Goal: Transaction & Acquisition: Book appointment/travel/reservation

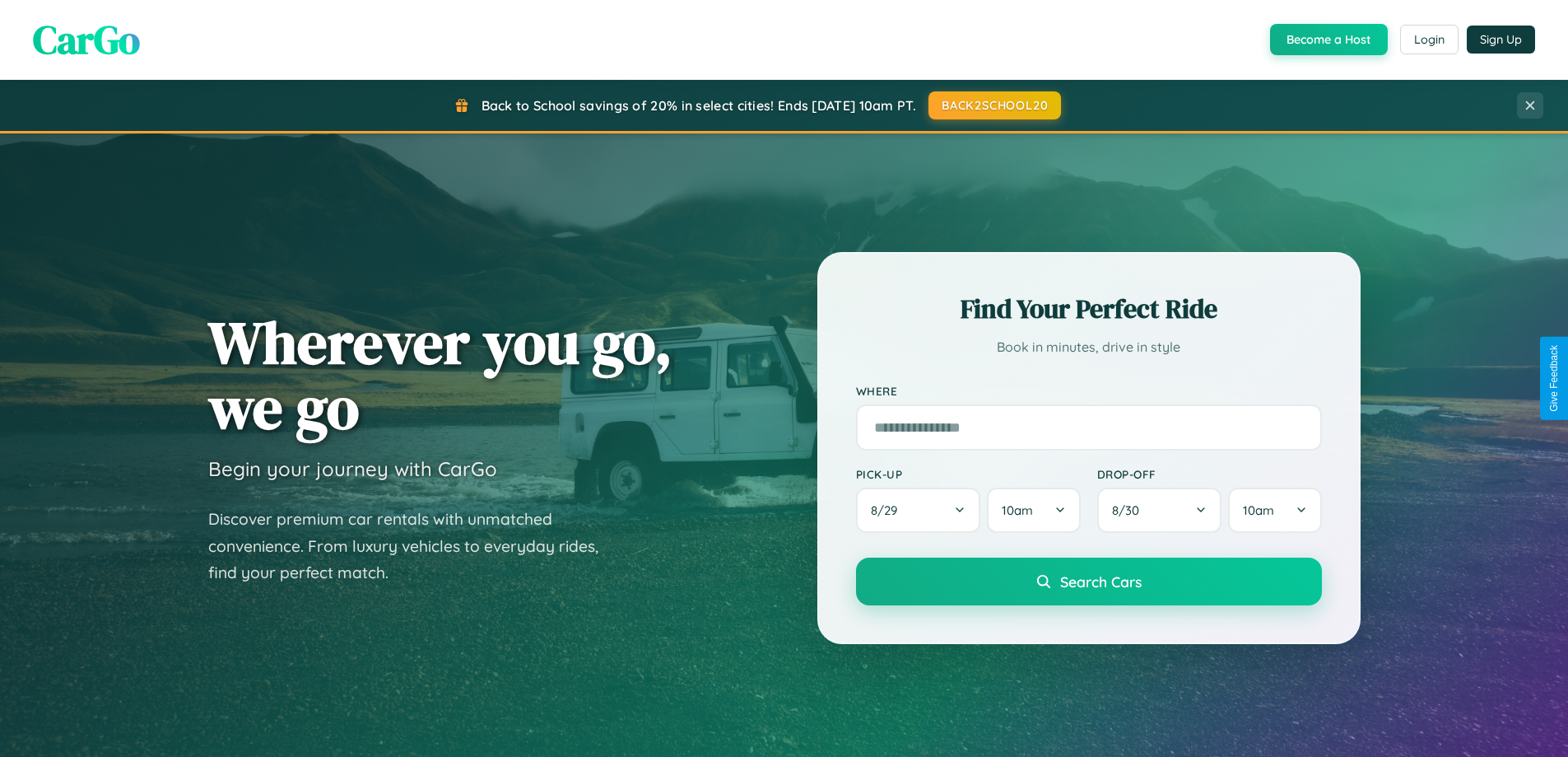
scroll to position [3170, 0]
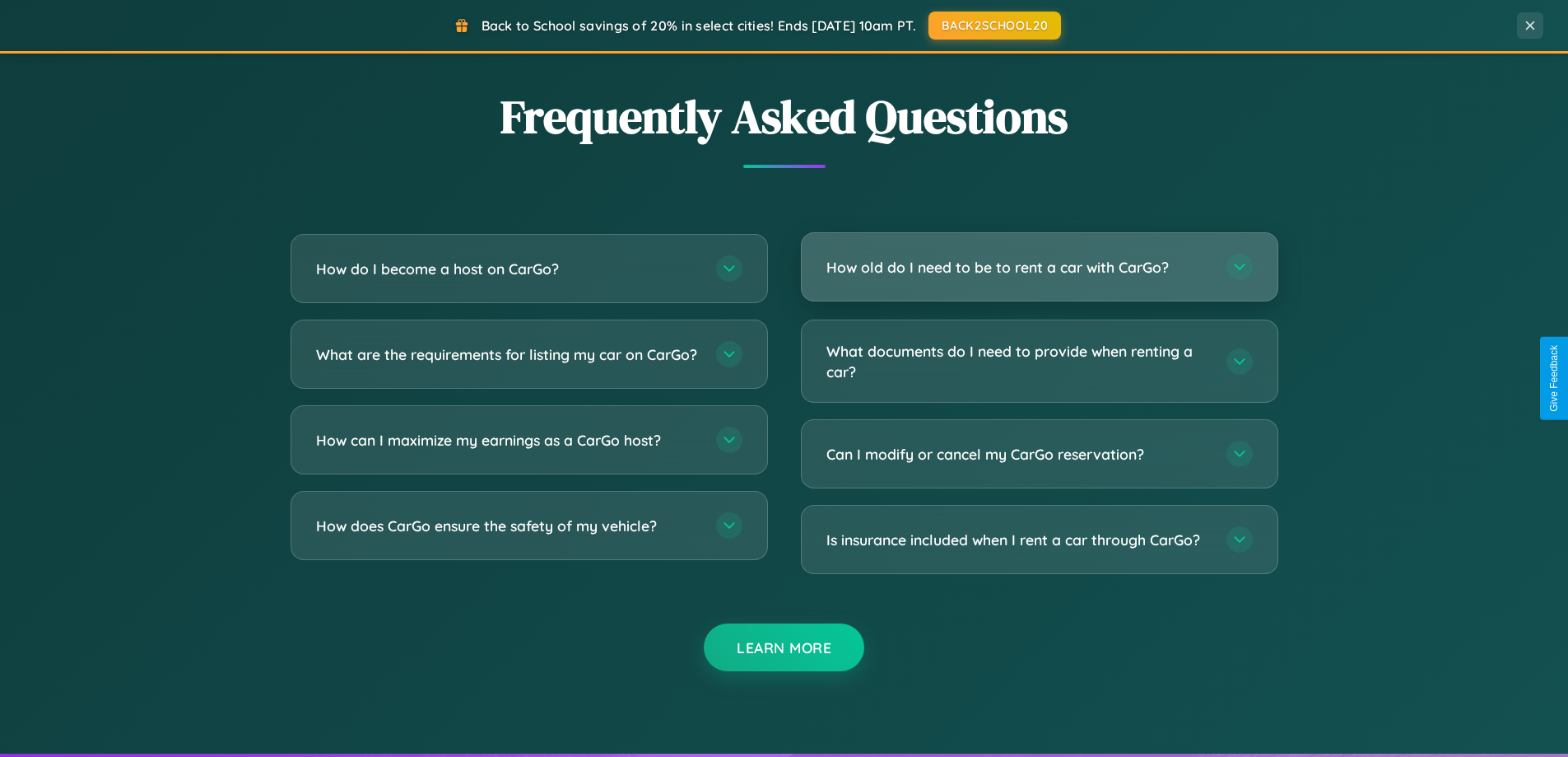
click at [1039, 269] on h3 "How old do I need to be to rent a car with CarGo?" at bounding box center [1018, 267] width 384 height 20
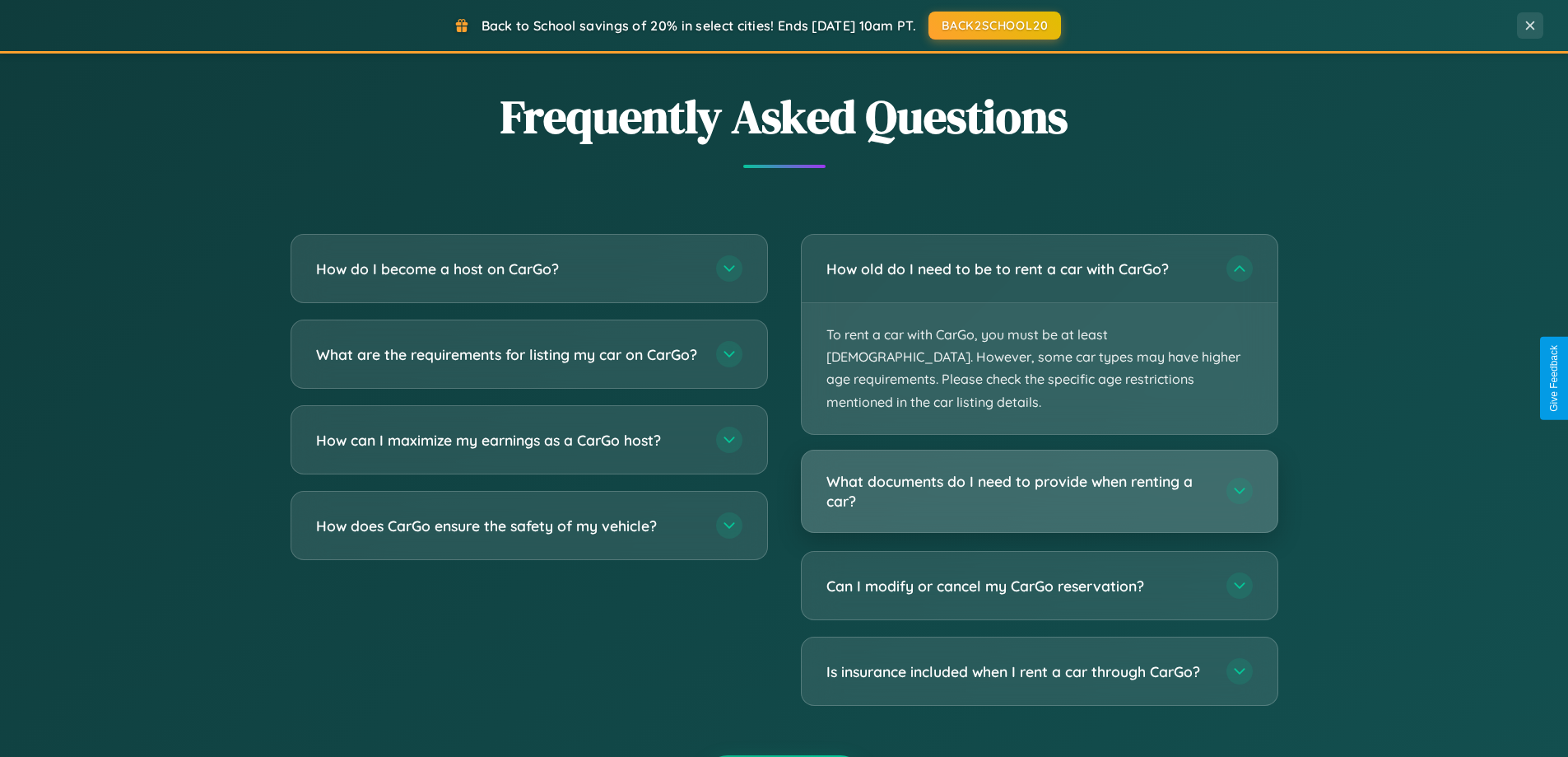
click at [1039, 472] on h3 "What documents do I need to provide when renting a car?" at bounding box center [1018, 492] width 384 height 41
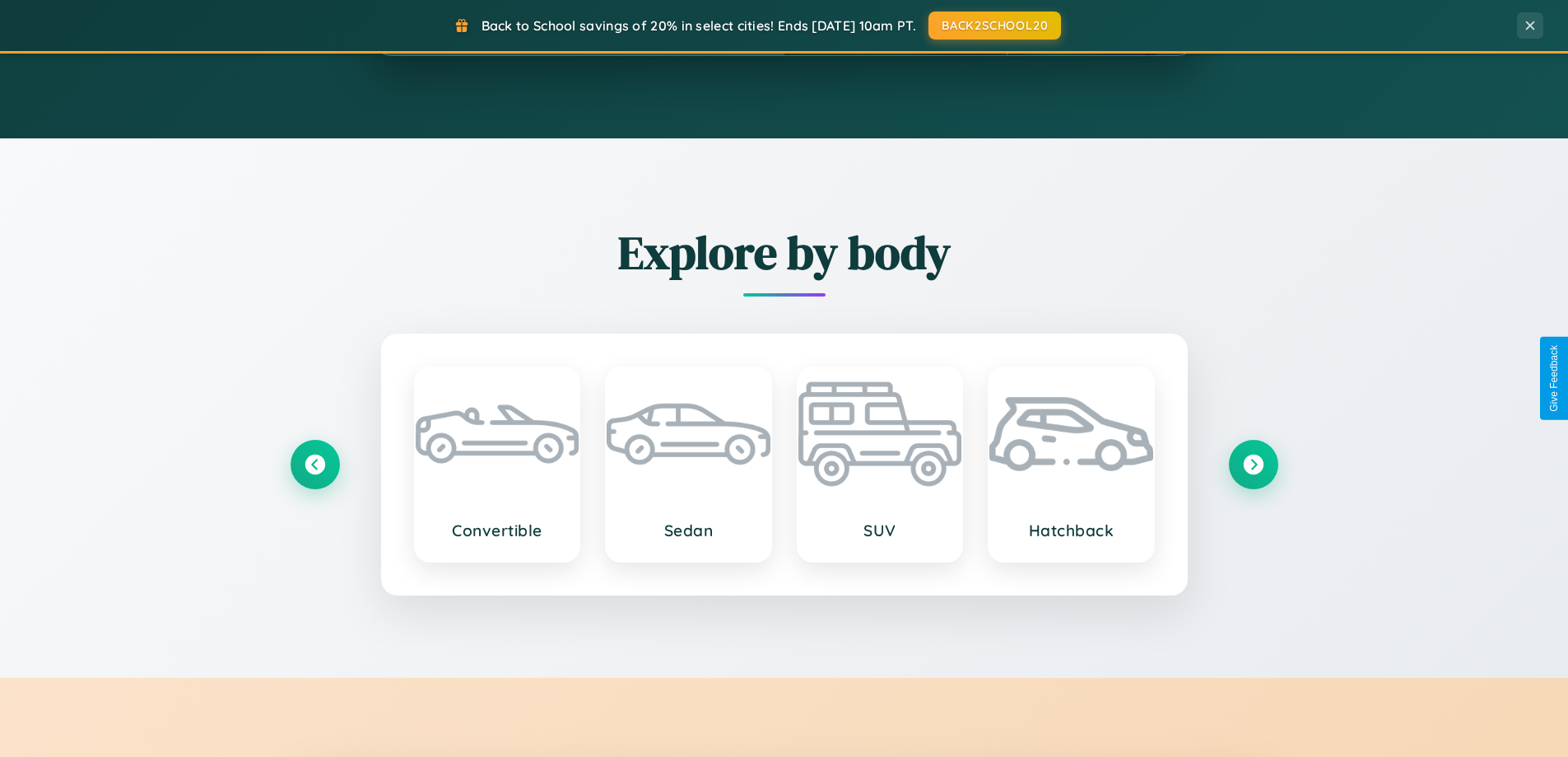
scroll to position [0, 0]
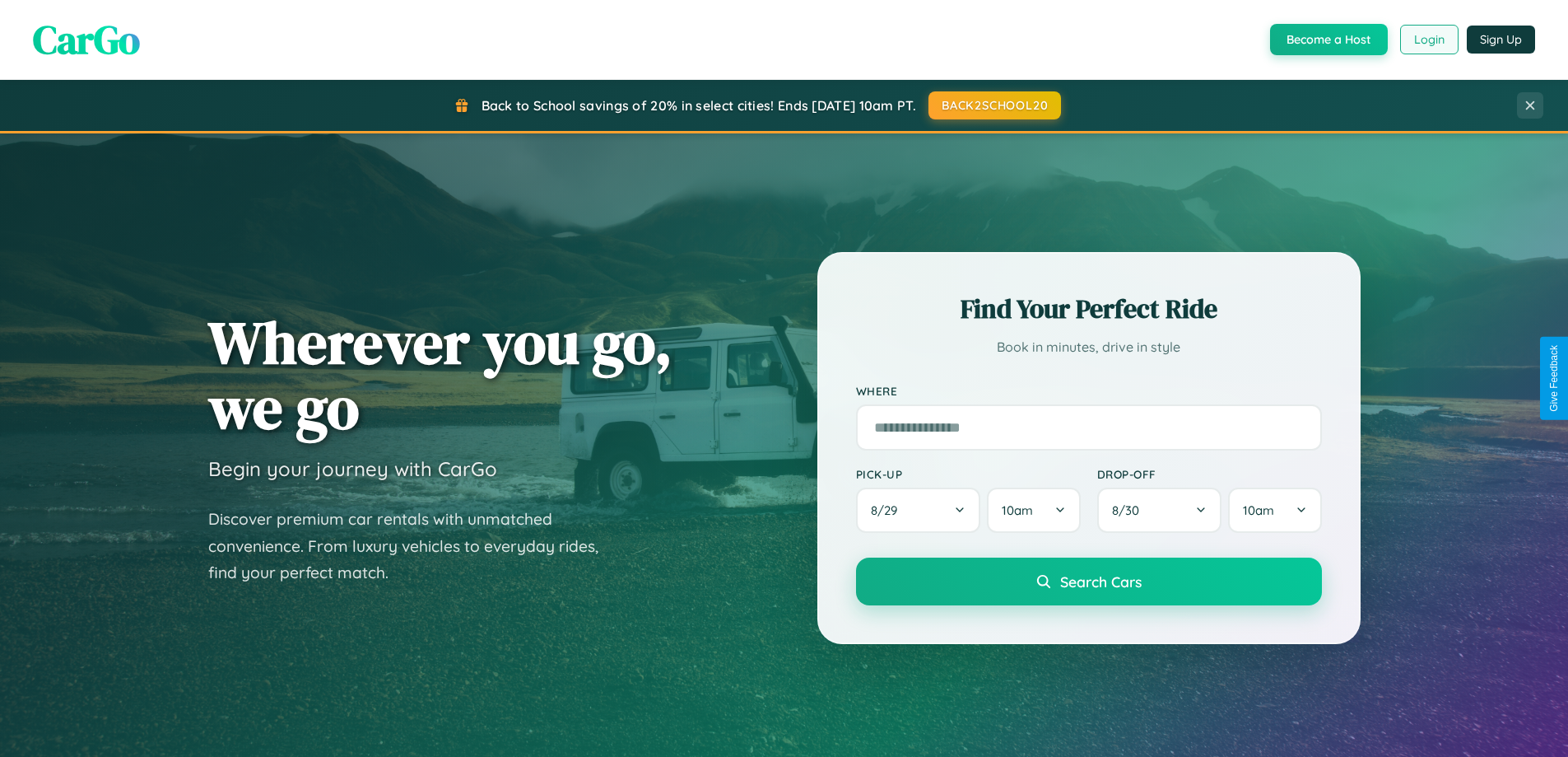
click at [1428, 40] on button "Login" at bounding box center [1430, 39] width 58 height 29
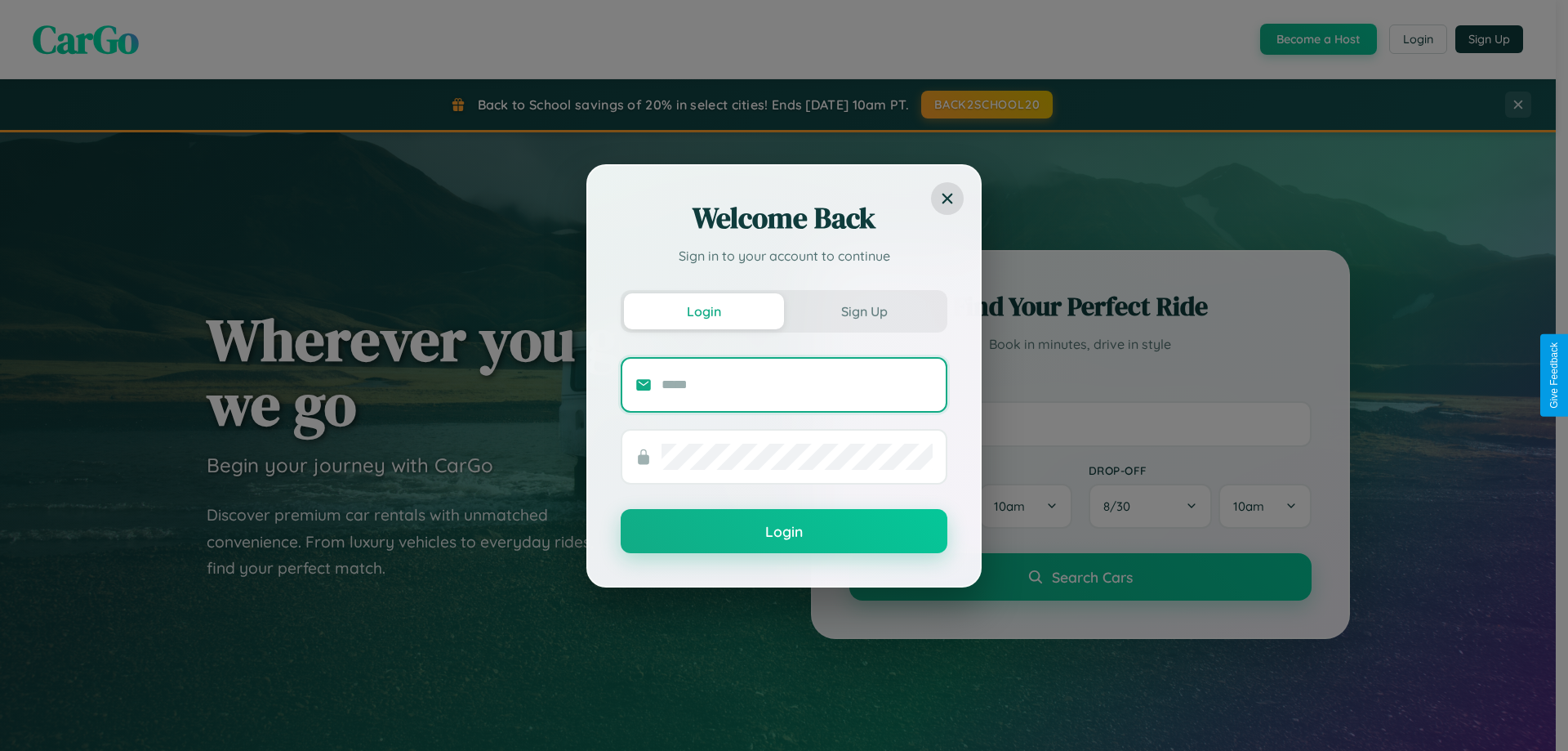
click at [797, 384] on input "text" at bounding box center [797, 385] width 272 height 26
type input "**********"
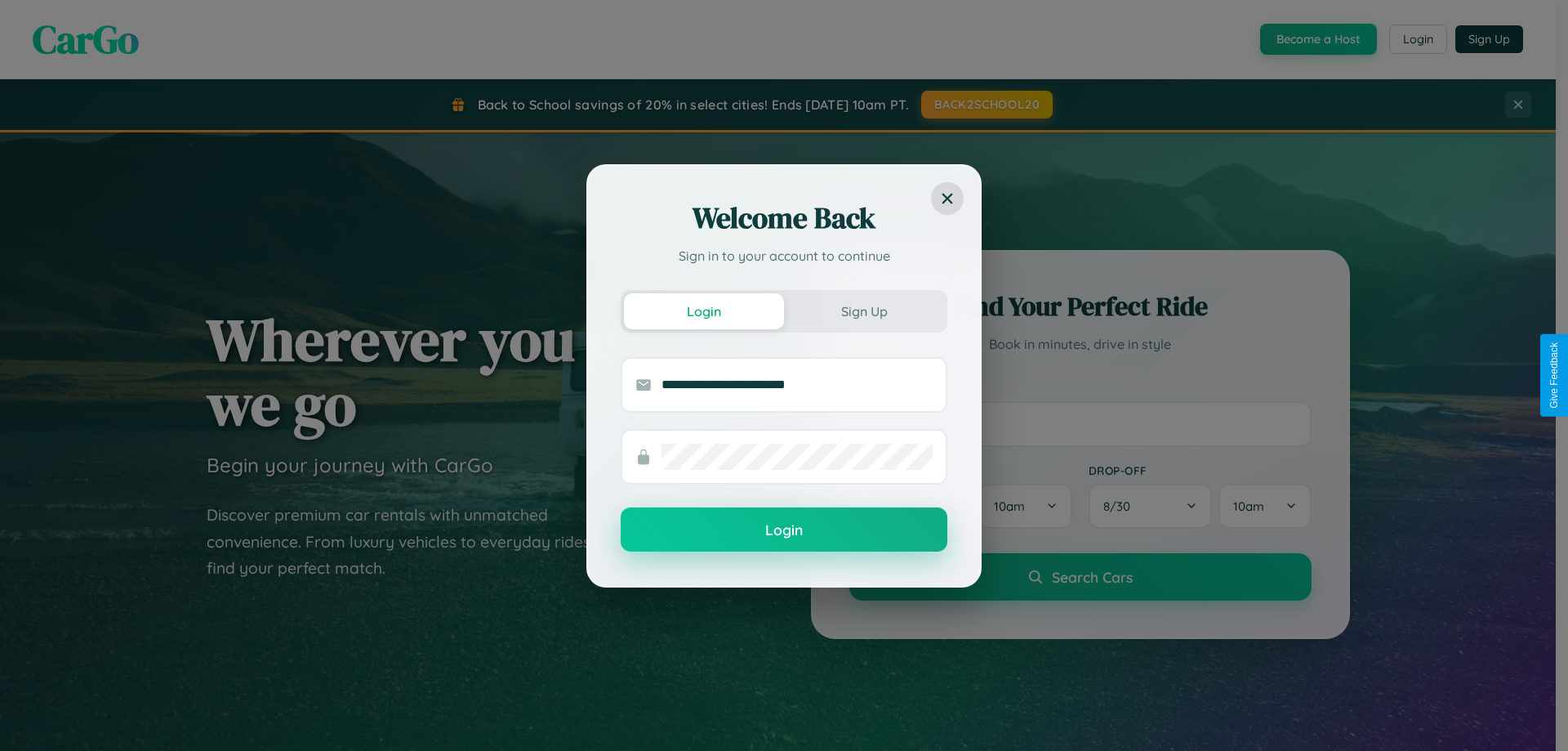
click at [784, 530] on button "Login" at bounding box center [784, 529] width 327 height 44
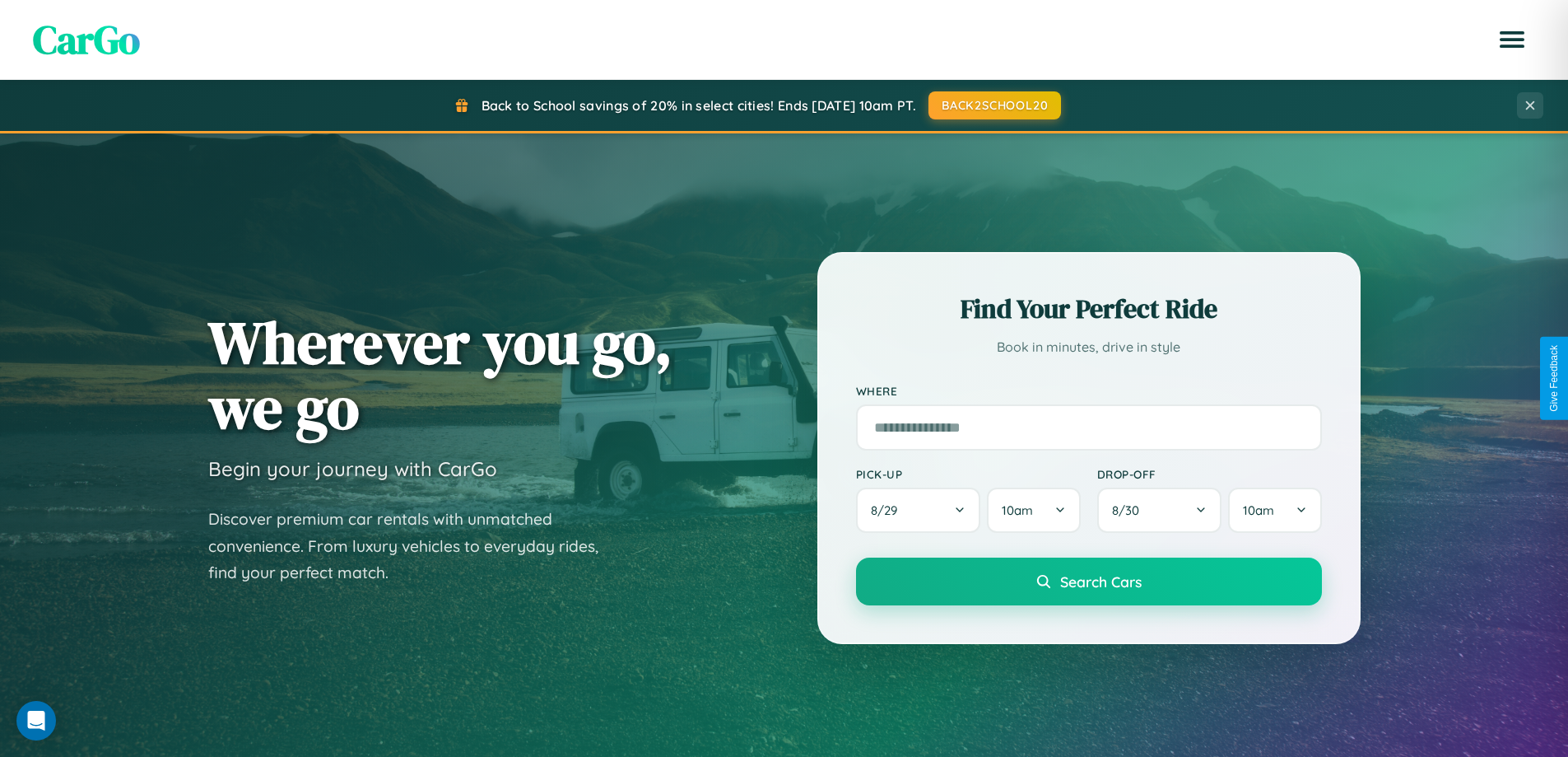
scroll to position [1134, 0]
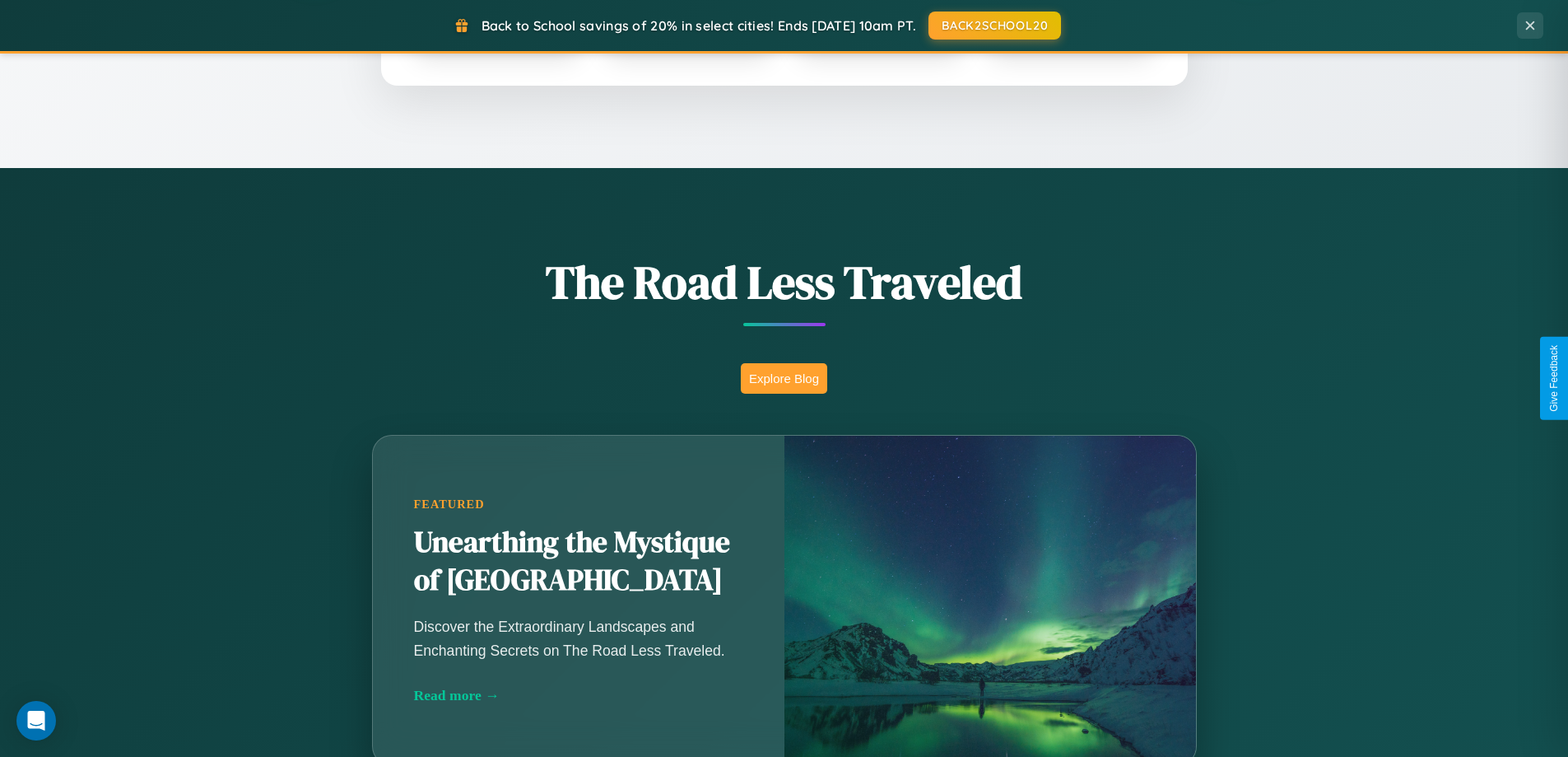
click at [784, 378] on button "Explore Blog" at bounding box center [784, 378] width 87 height 30
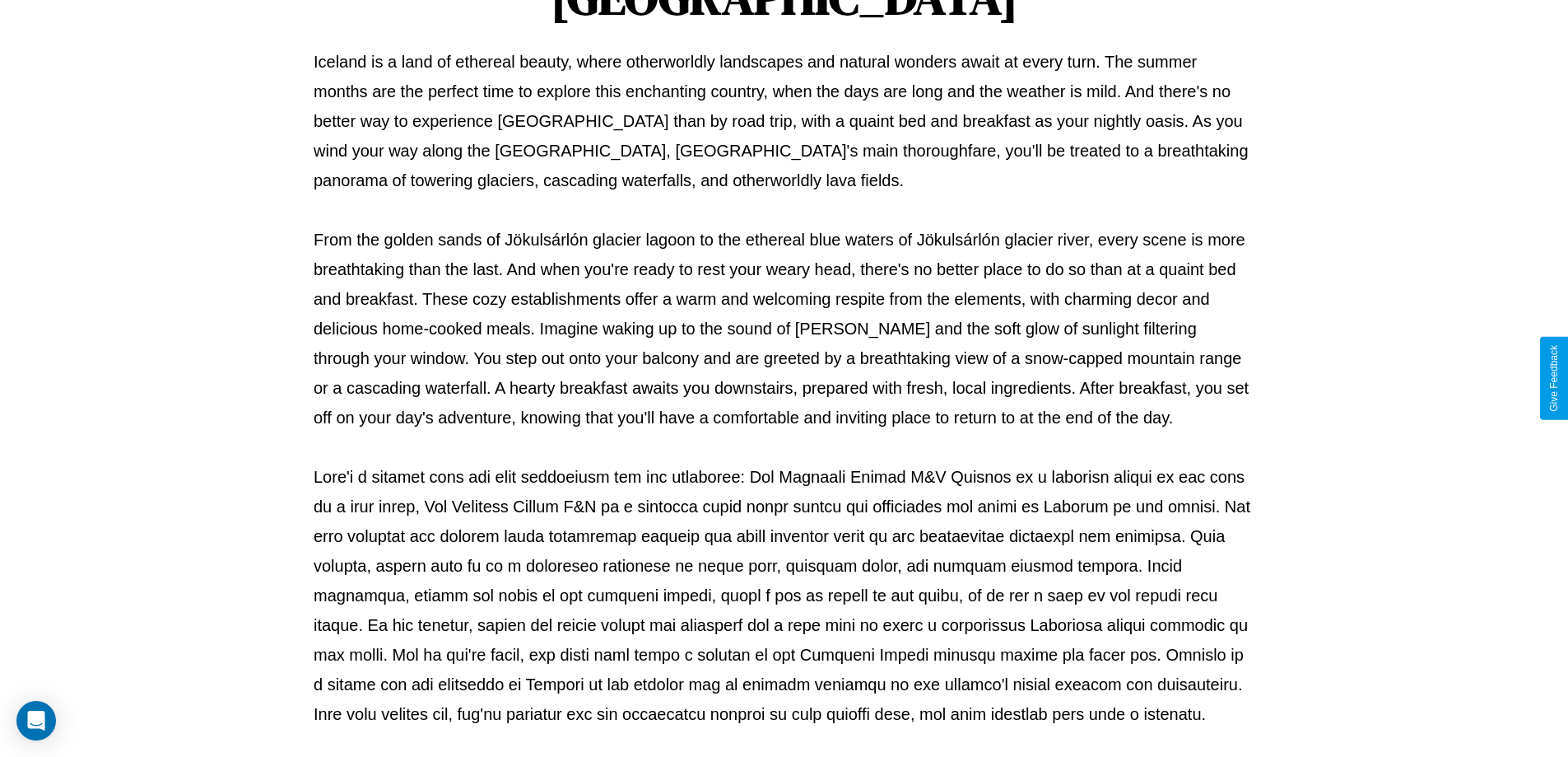
scroll to position [533, 0]
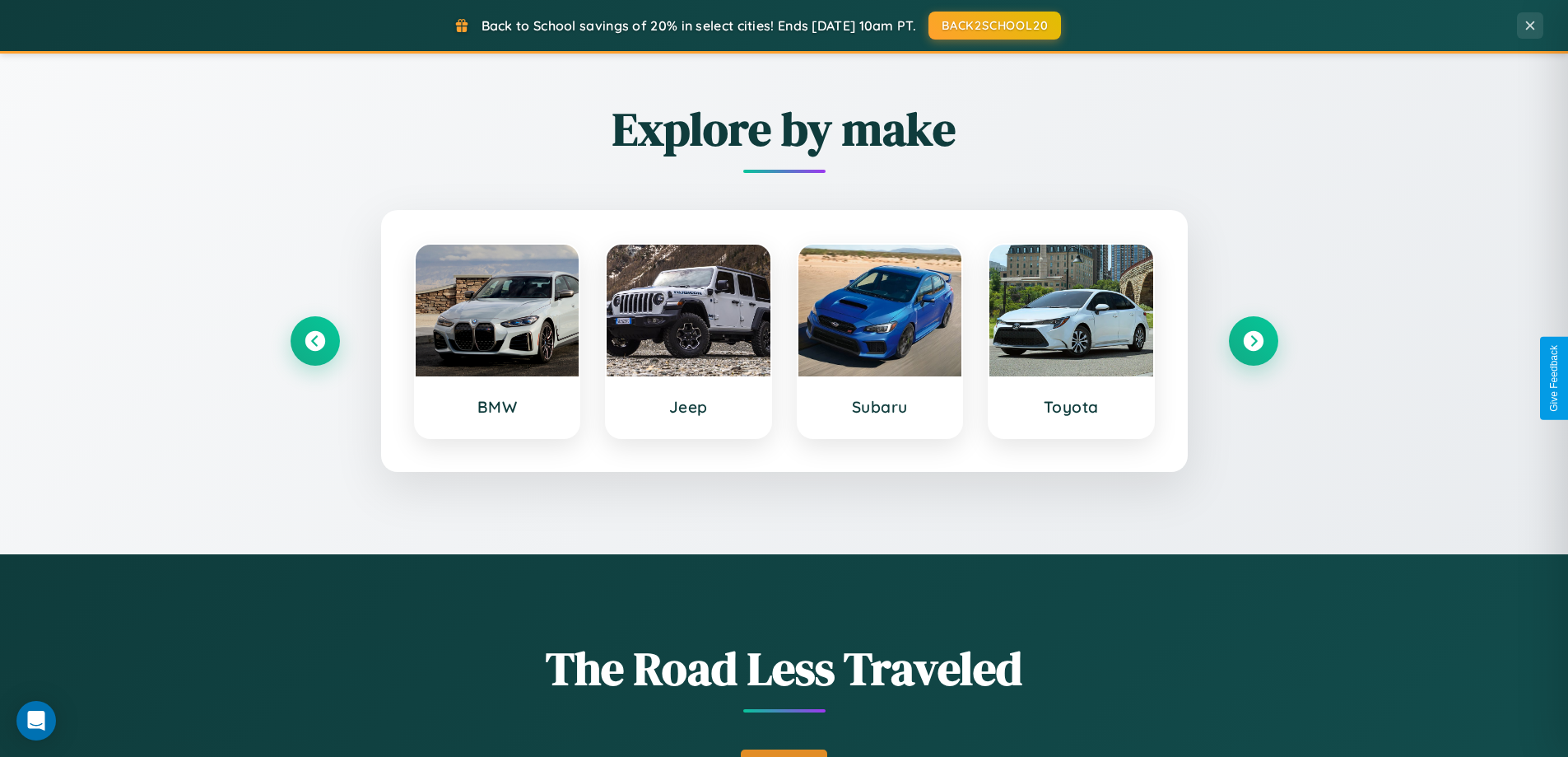
scroll to position [710, 0]
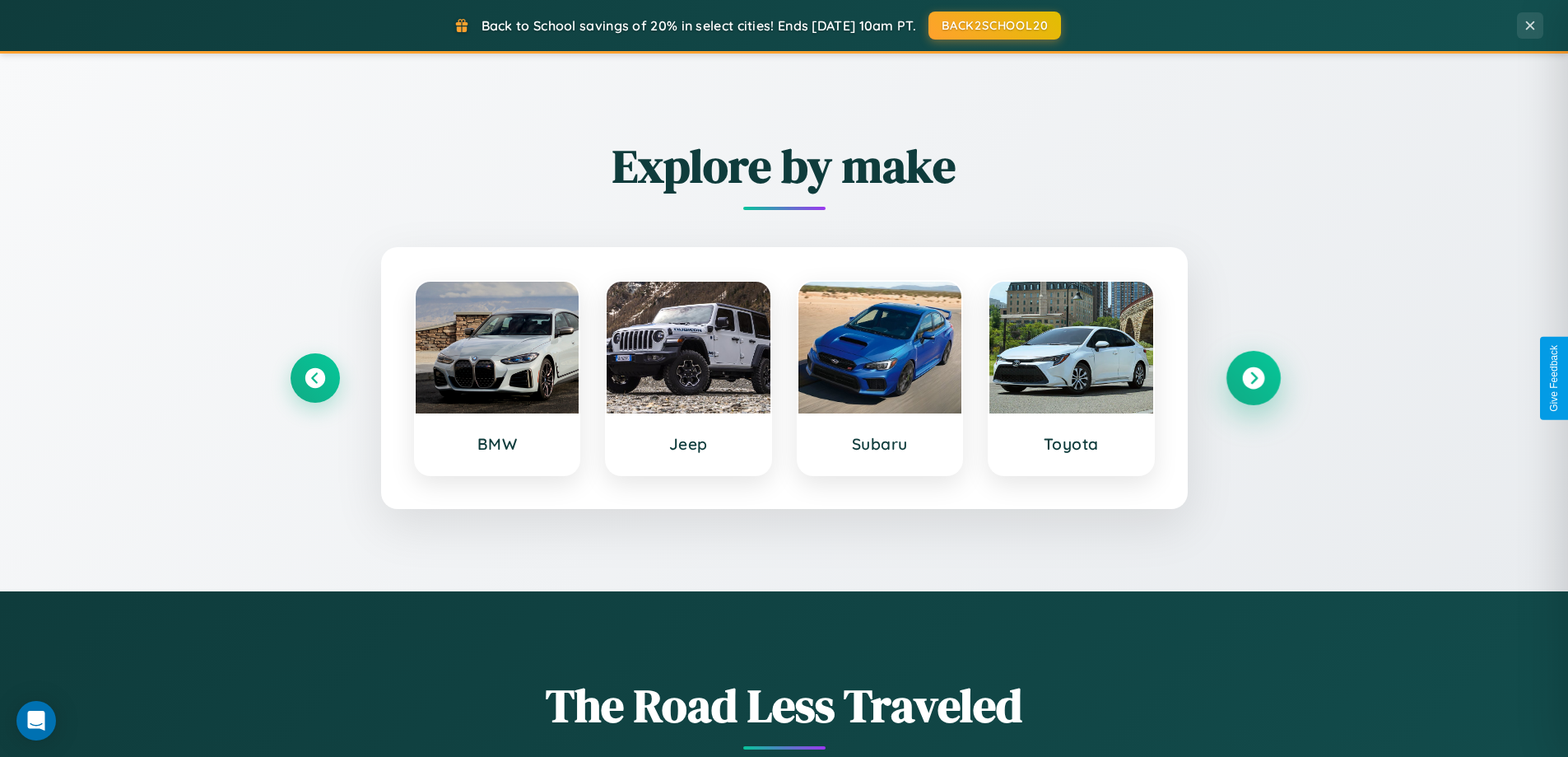
click at [1253, 378] on icon at bounding box center [1253, 378] width 22 height 22
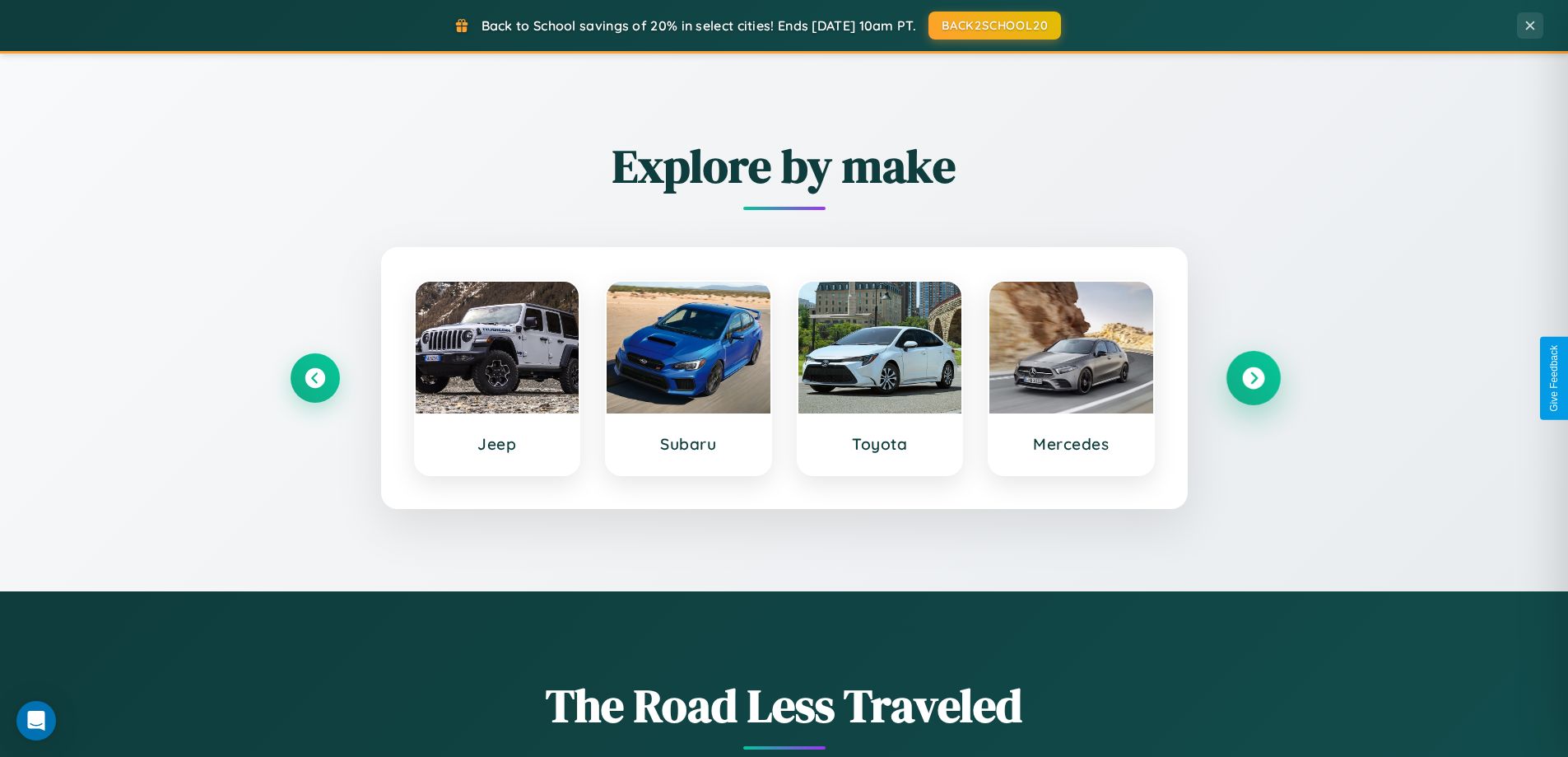
click at [1253, 378] on icon at bounding box center [1253, 378] width 22 height 22
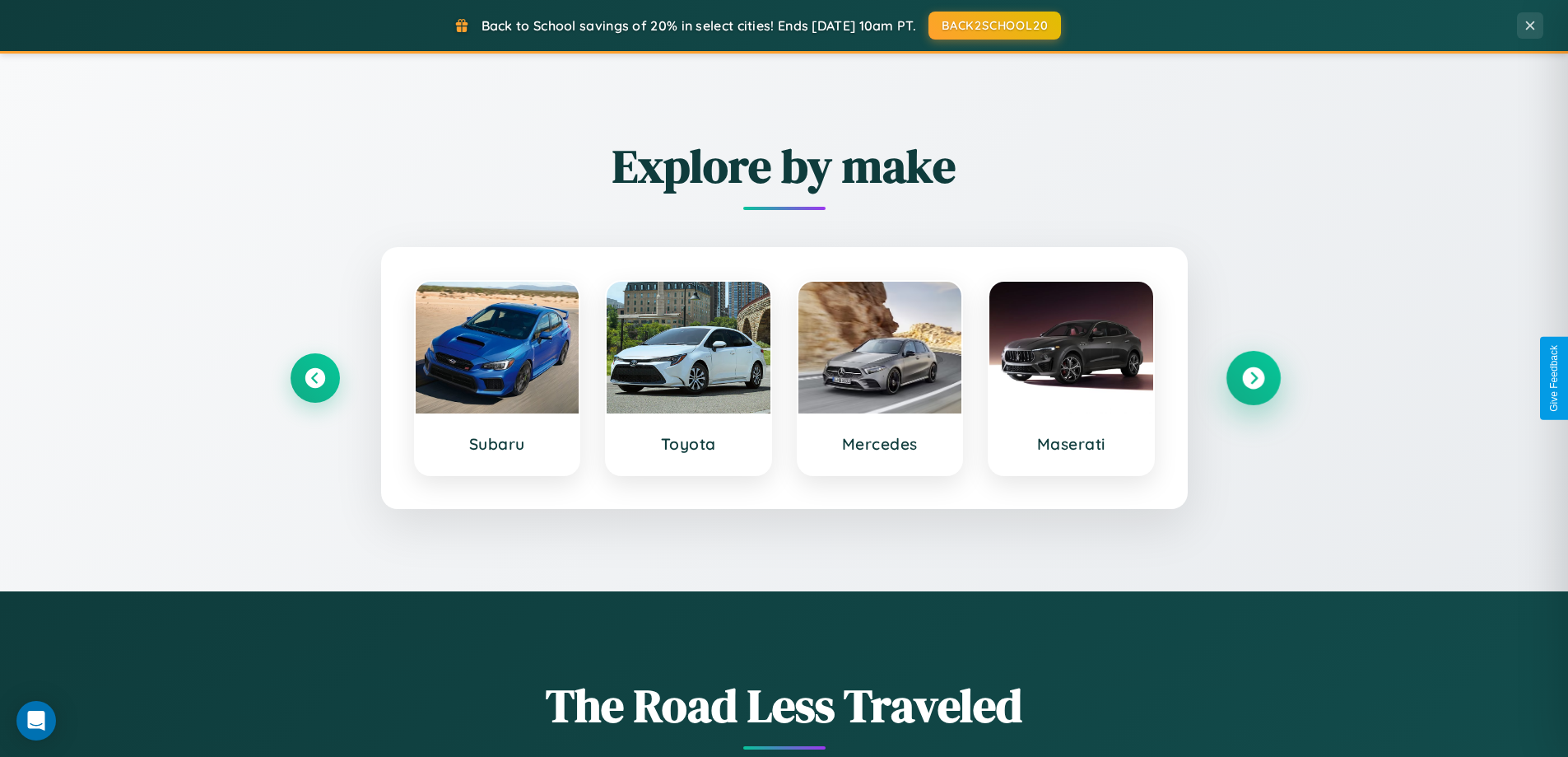
click at [1253, 378] on icon at bounding box center [1253, 378] width 22 height 22
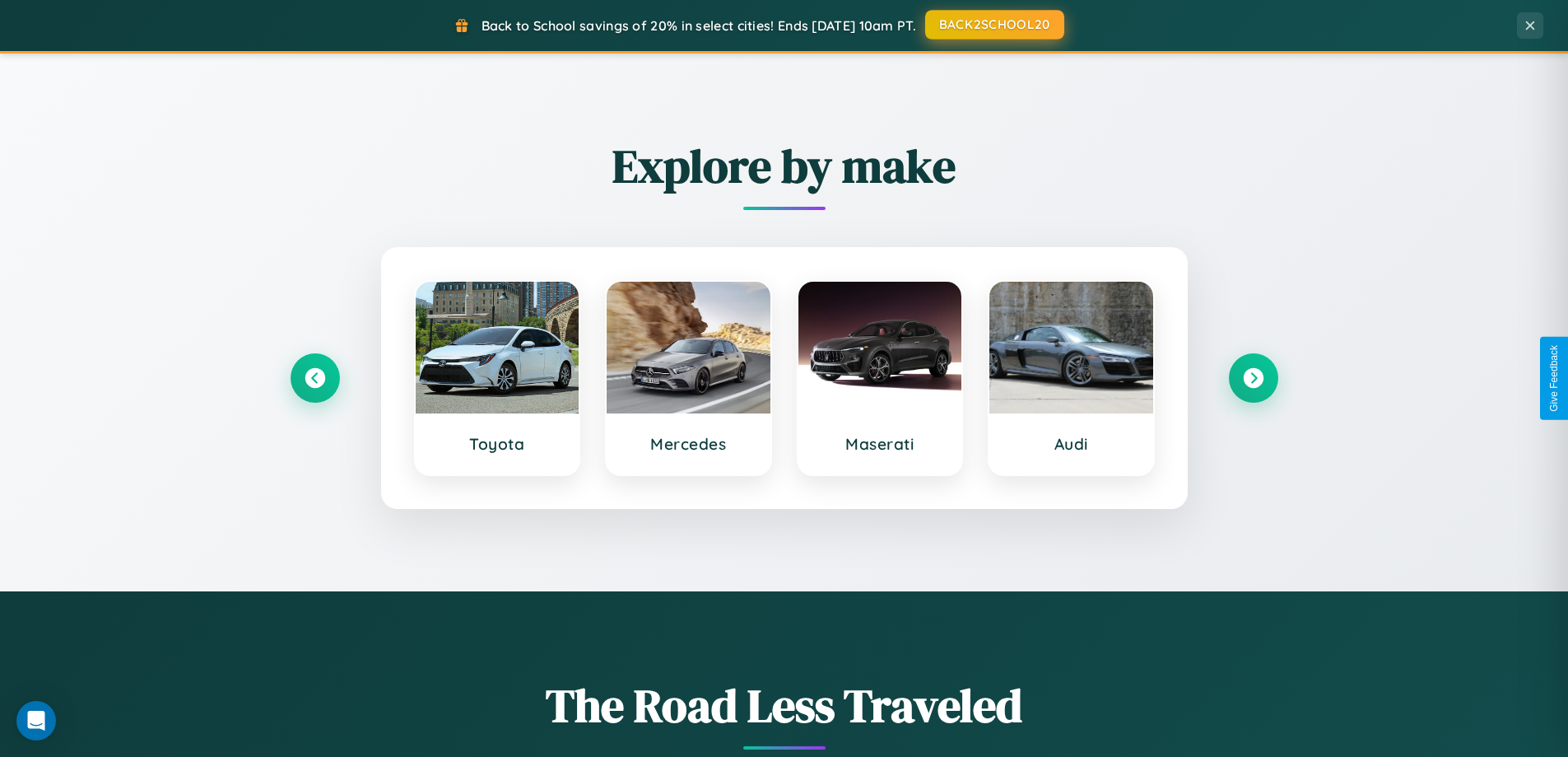
click at [994, 25] on button "BACK2SCHOOL20" at bounding box center [994, 24] width 139 height 29
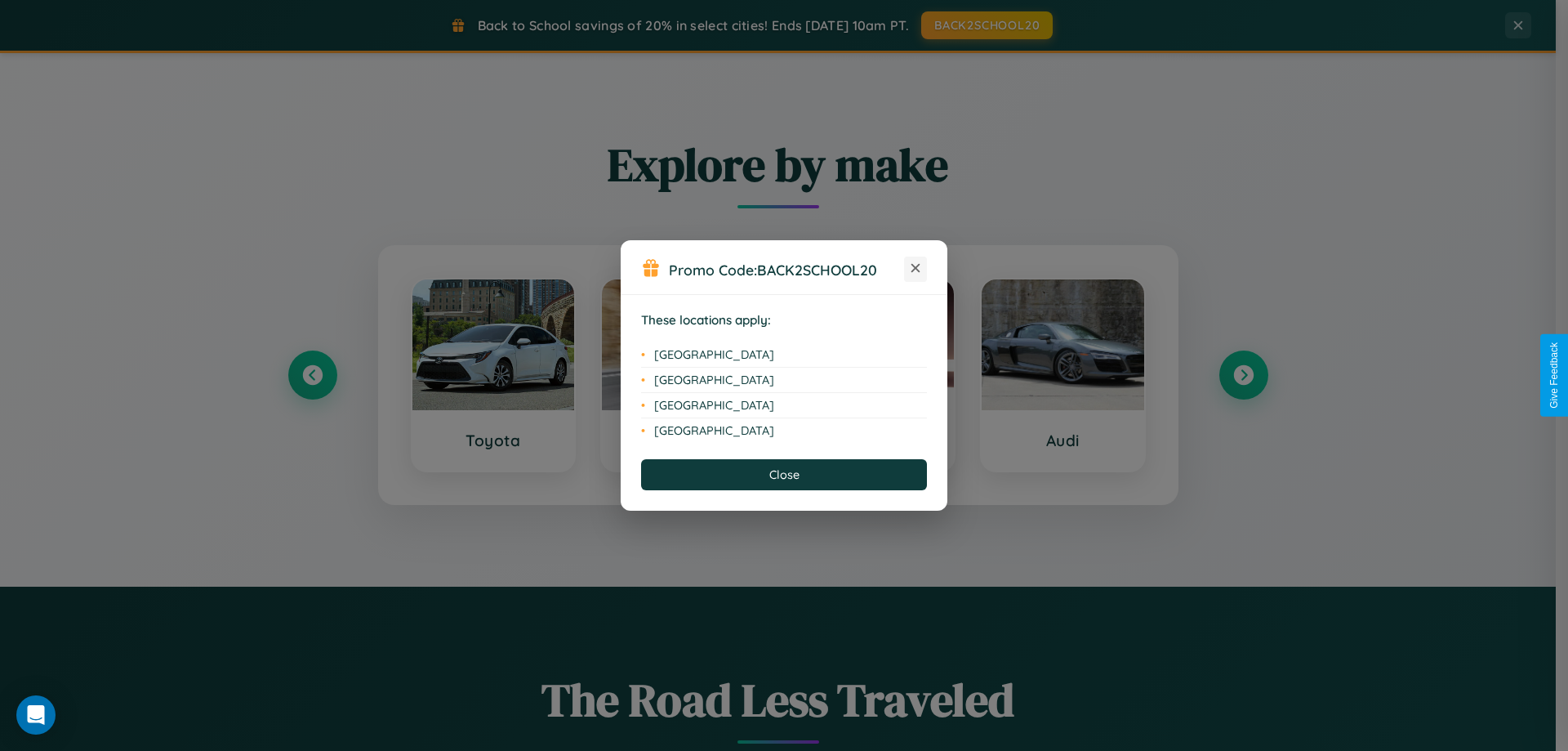
click at [916, 269] on icon at bounding box center [916, 268] width 9 height 9
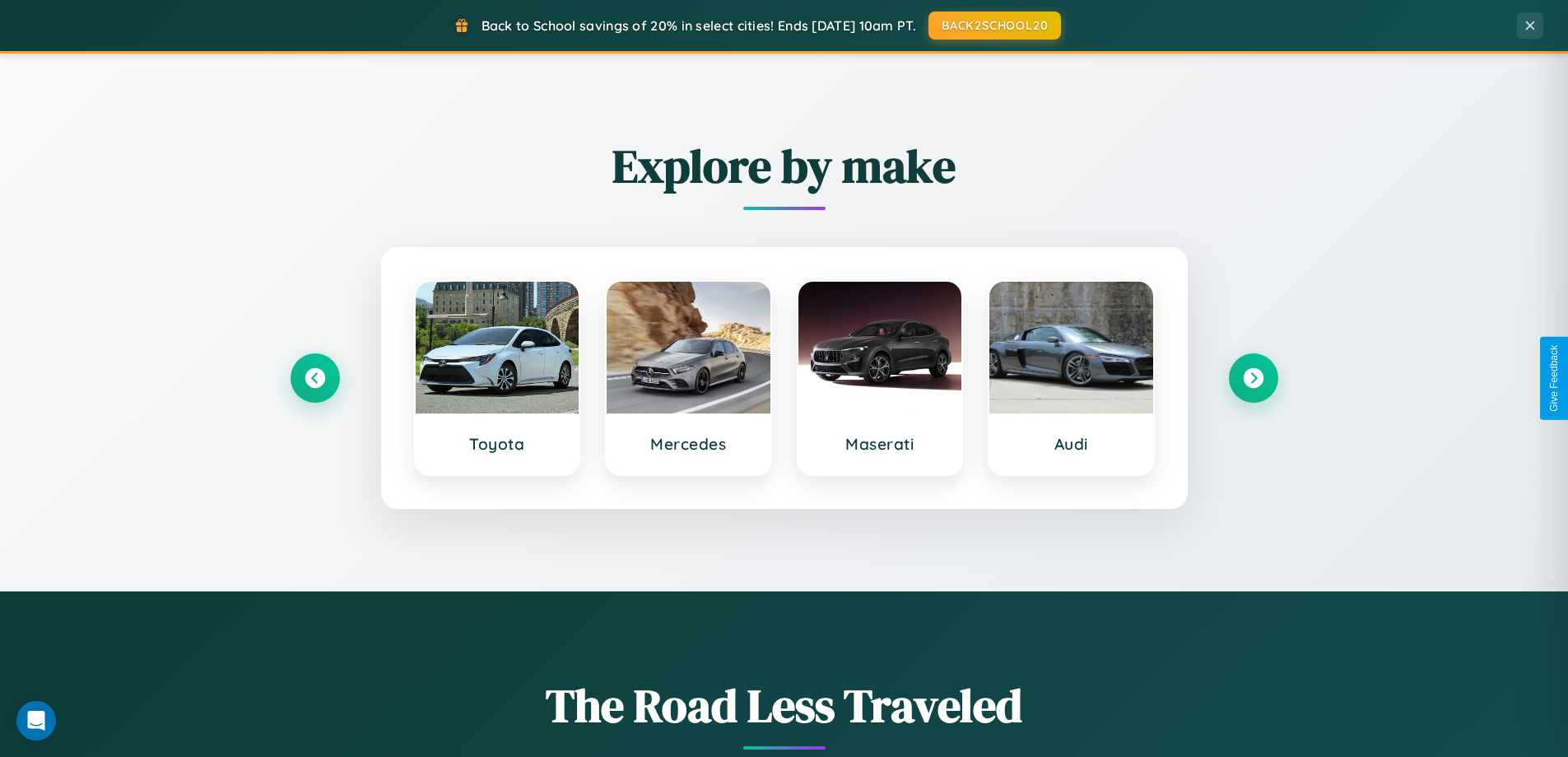
scroll to position [49, 0]
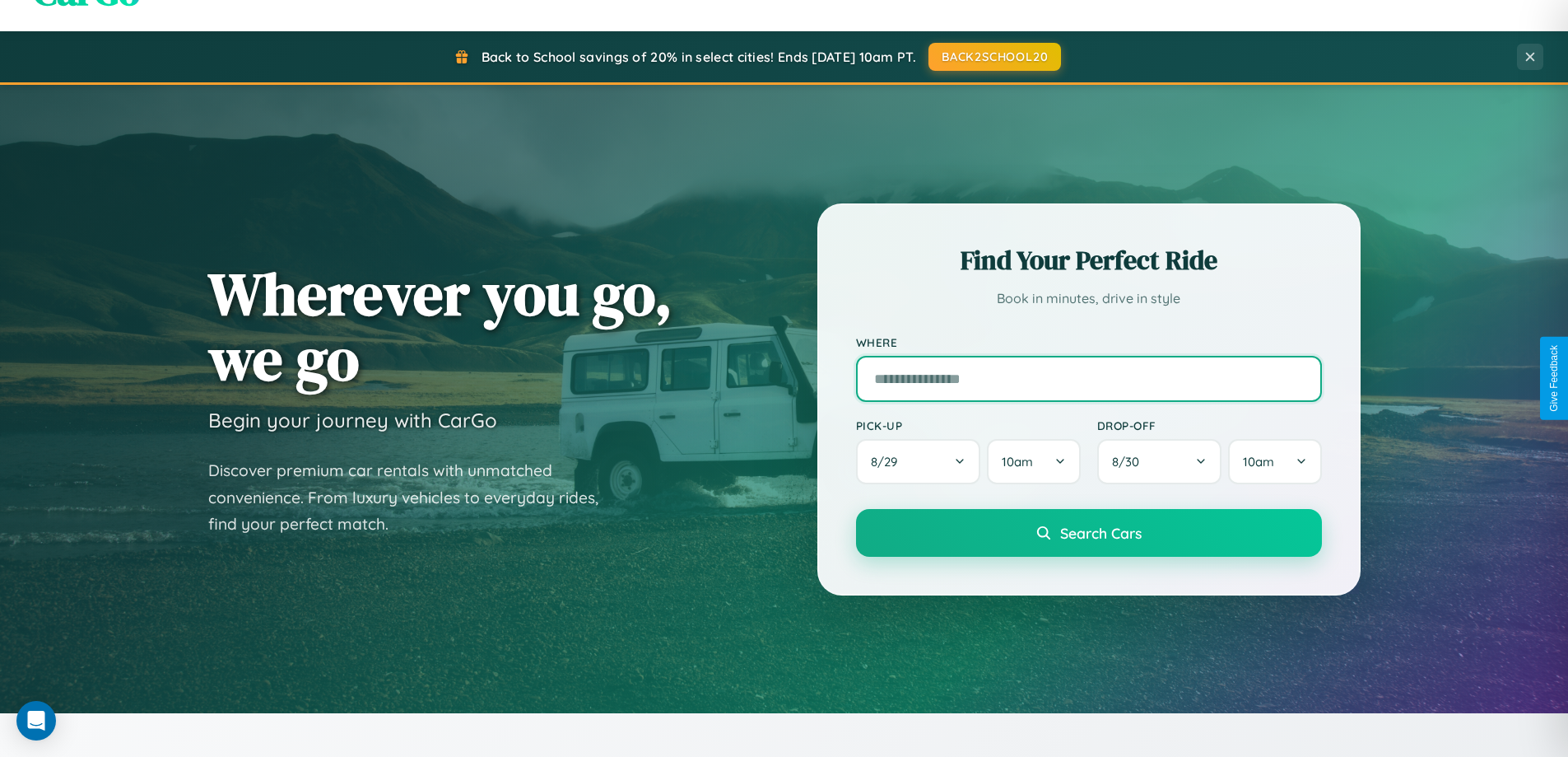
click at [1088, 378] on input "text" at bounding box center [1089, 378] width 466 height 46
type input "**********"
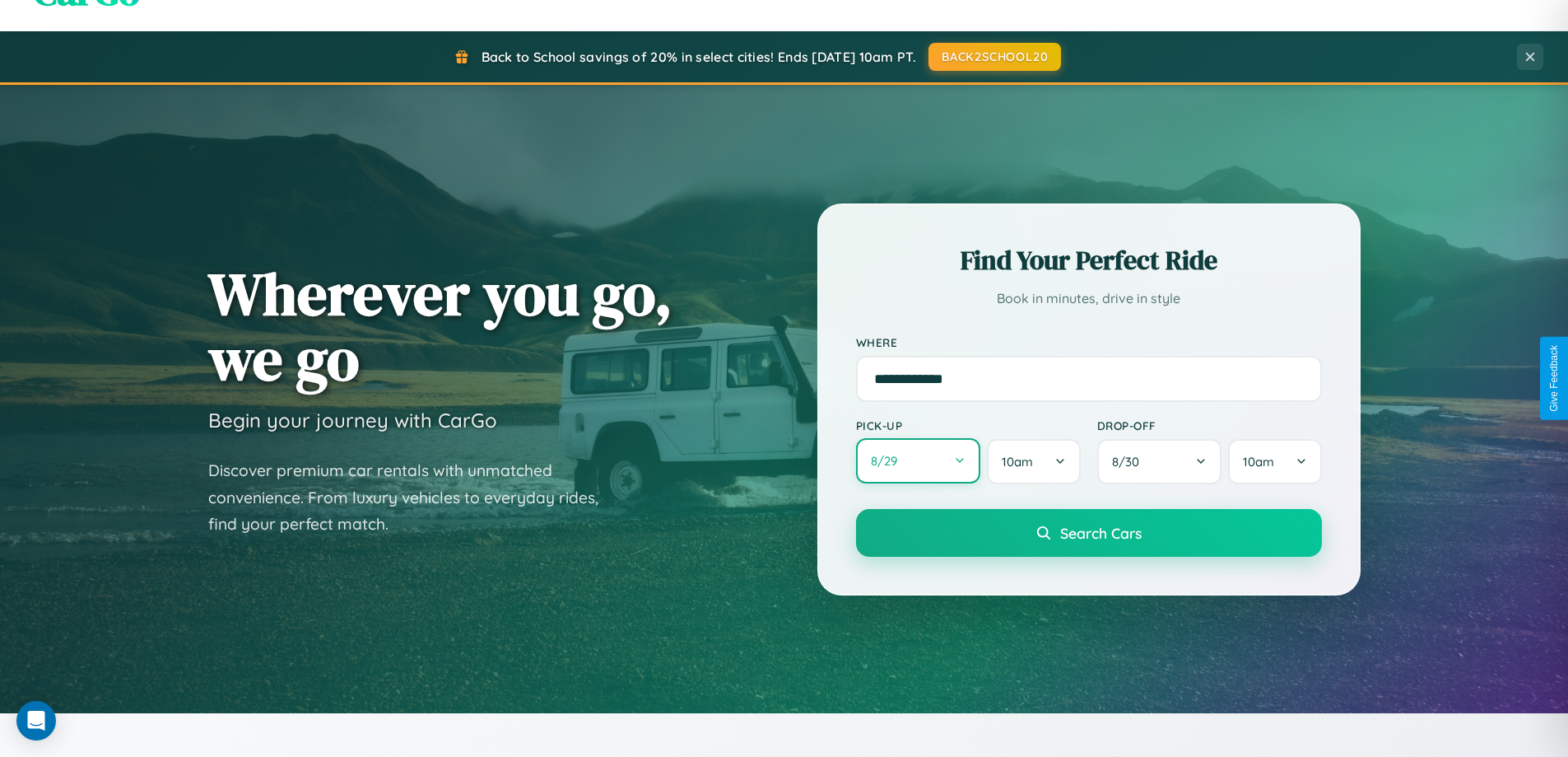
click at [918, 461] on button "8 / 29" at bounding box center [918, 460] width 125 height 45
select select "*"
select select "****"
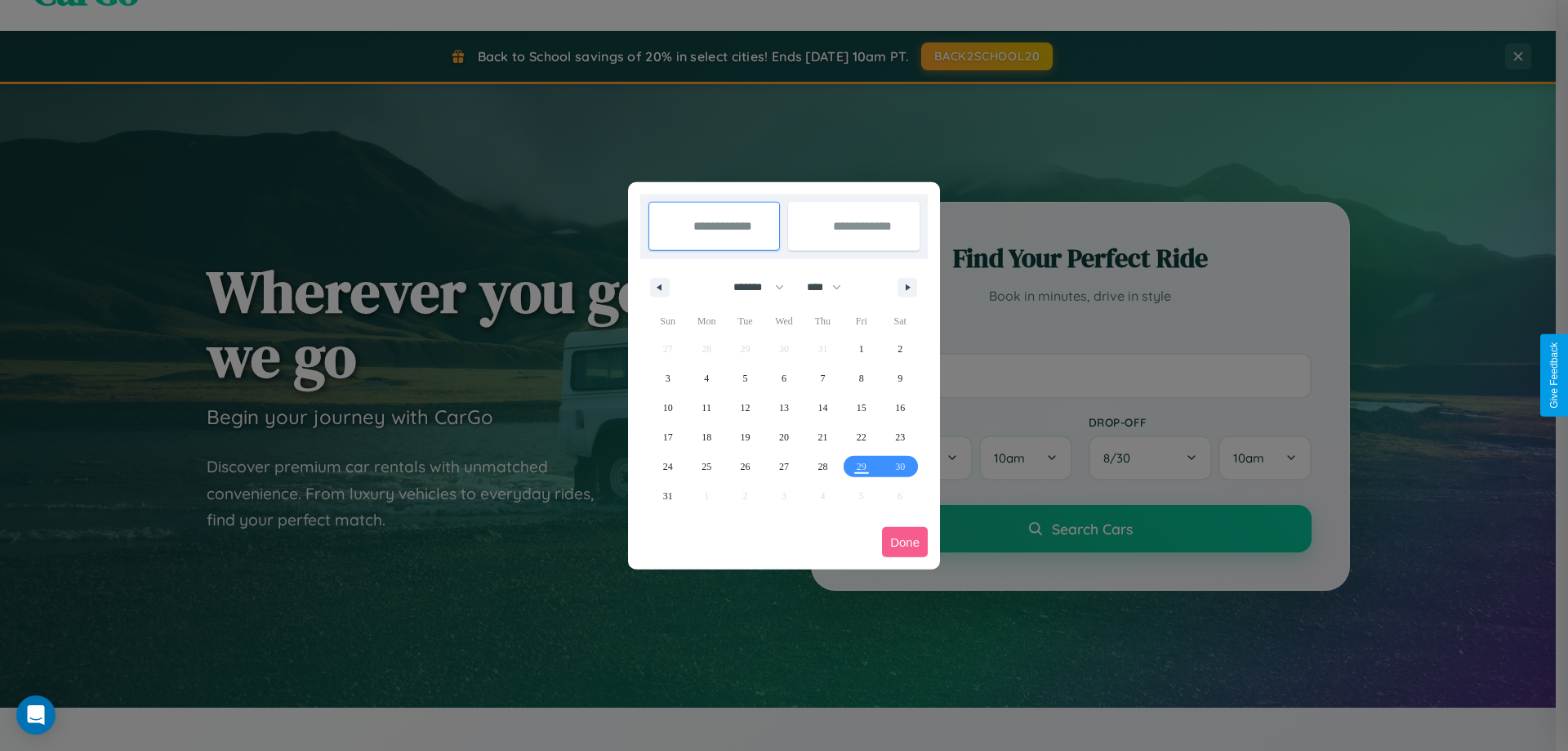
click at [751, 287] on select "******* ******** ***** ***** *** **** **** ****** ********* ******* ******** **…" at bounding box center [756, 287] width 69 height 27
select select "*"
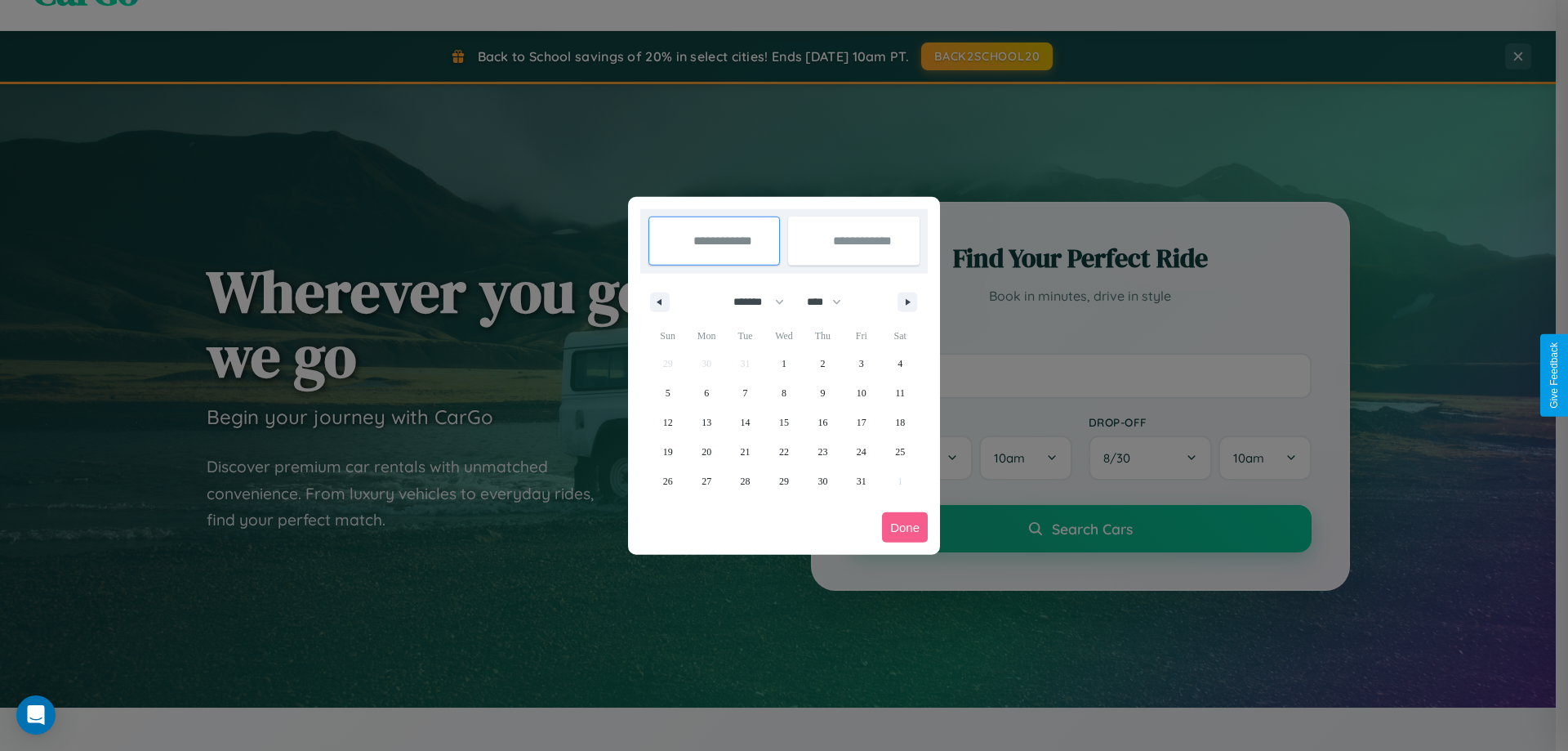
click at [831, 302] on select "**** **** **** **** **** **** **** **** **** **** **** **** **** **** **** ****…" at bounding box center [824, 302] width 49 height 27
select select "****"
click at [744, 480] on span "27" at bounding box center [745, 481] width 10 height 29
type input "**********"
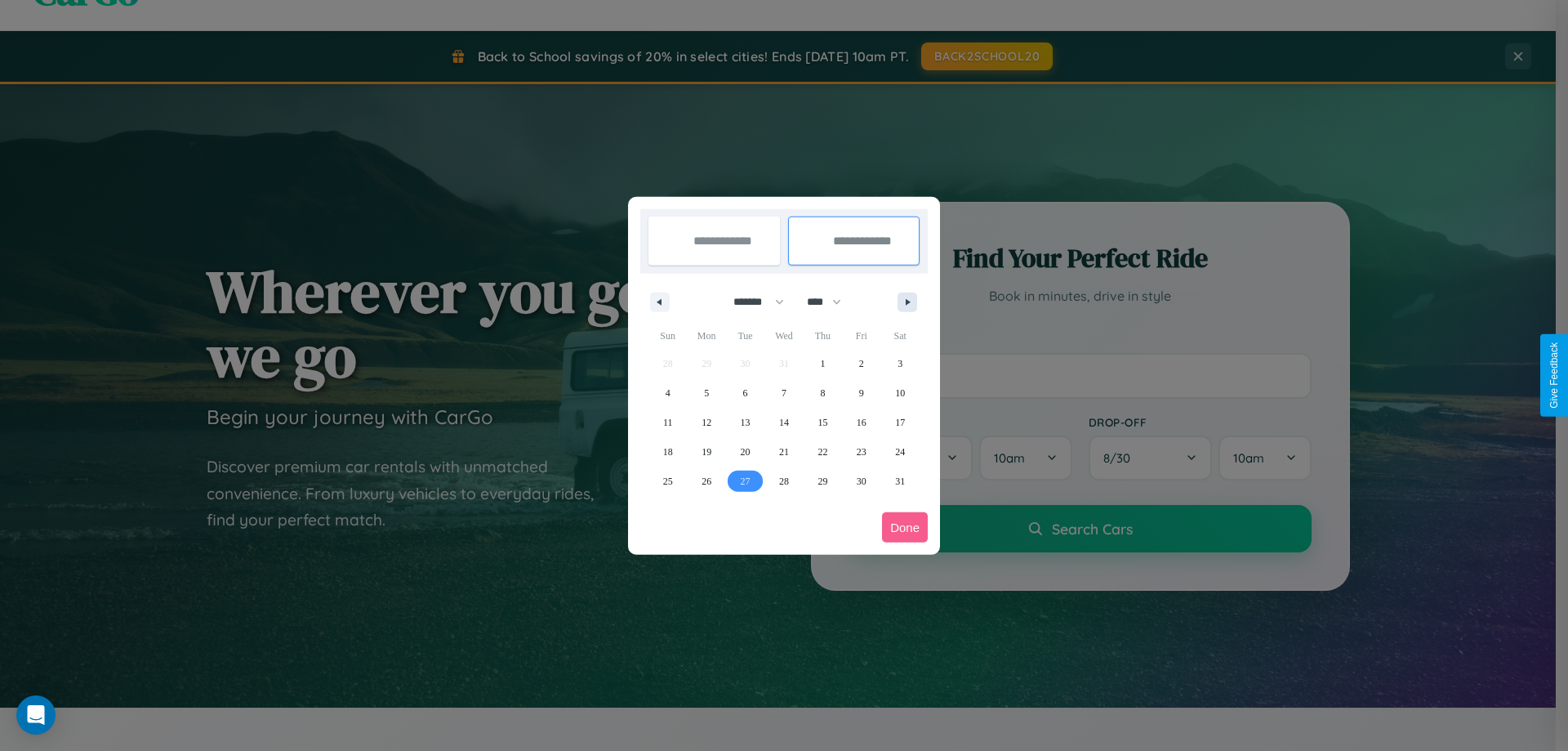
click at [907, 302] on icon "button" at bounding box center [910, 302] width 8 height 6
select select "*"
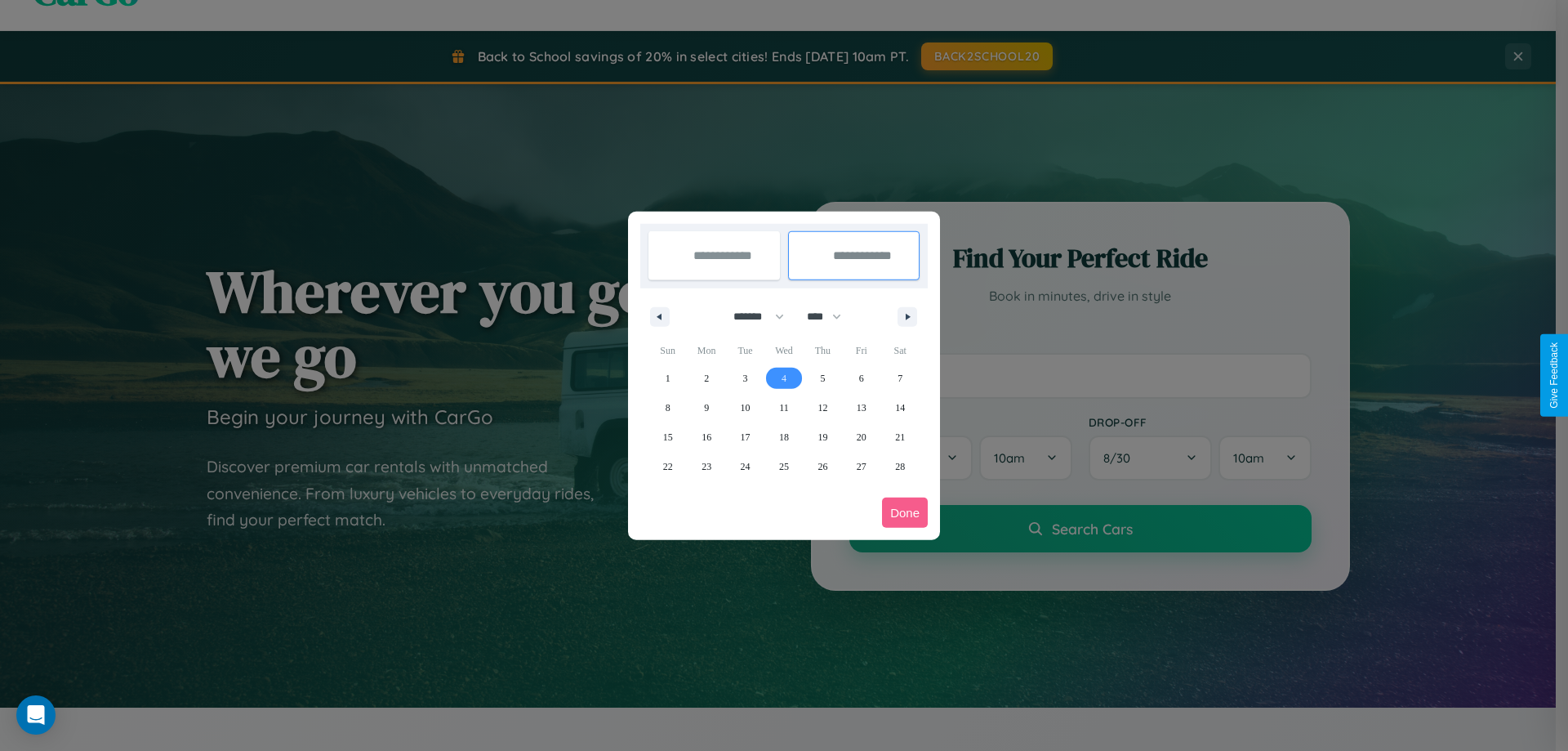
click at [783, 377] on span "4" at bounding box center [784, 378] width 5 height 29
type input "**********"
select select "*"
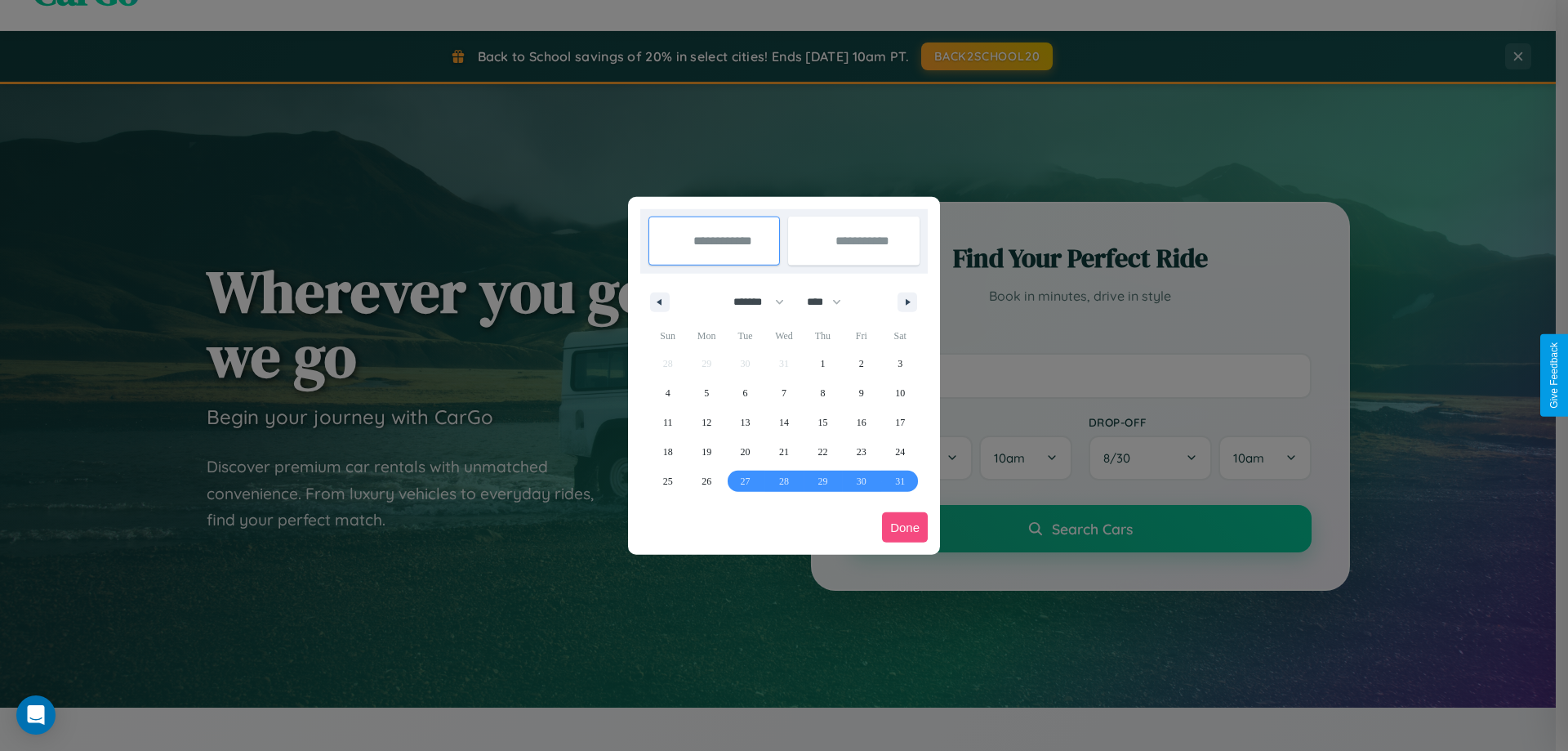
click at [905, 527] on button "Done" at bounding box center [905, 528] width 46 height 30
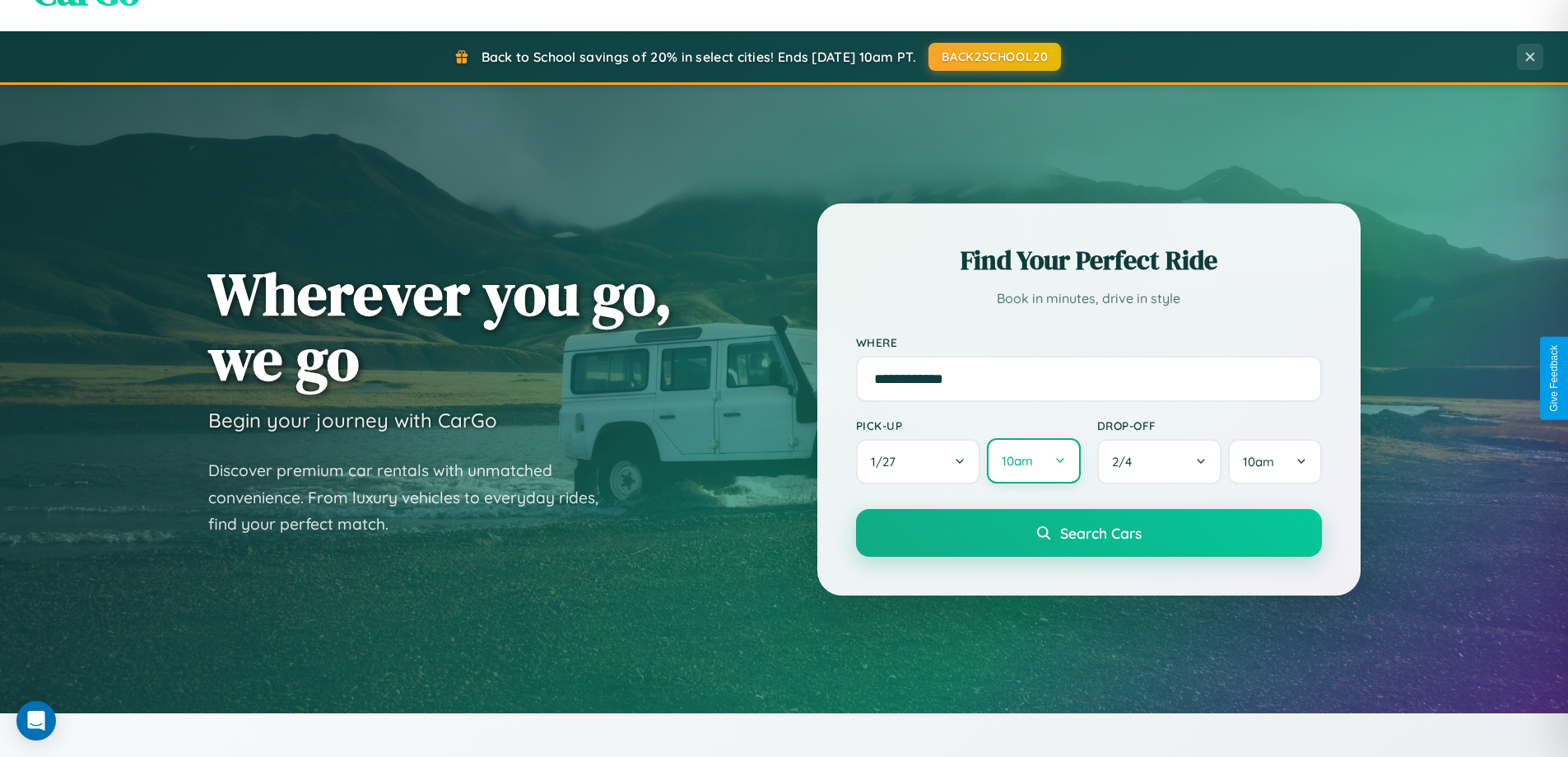
click at [1033, 461] on button "10am" at bounding box center [1033, 460] width 93 height 45
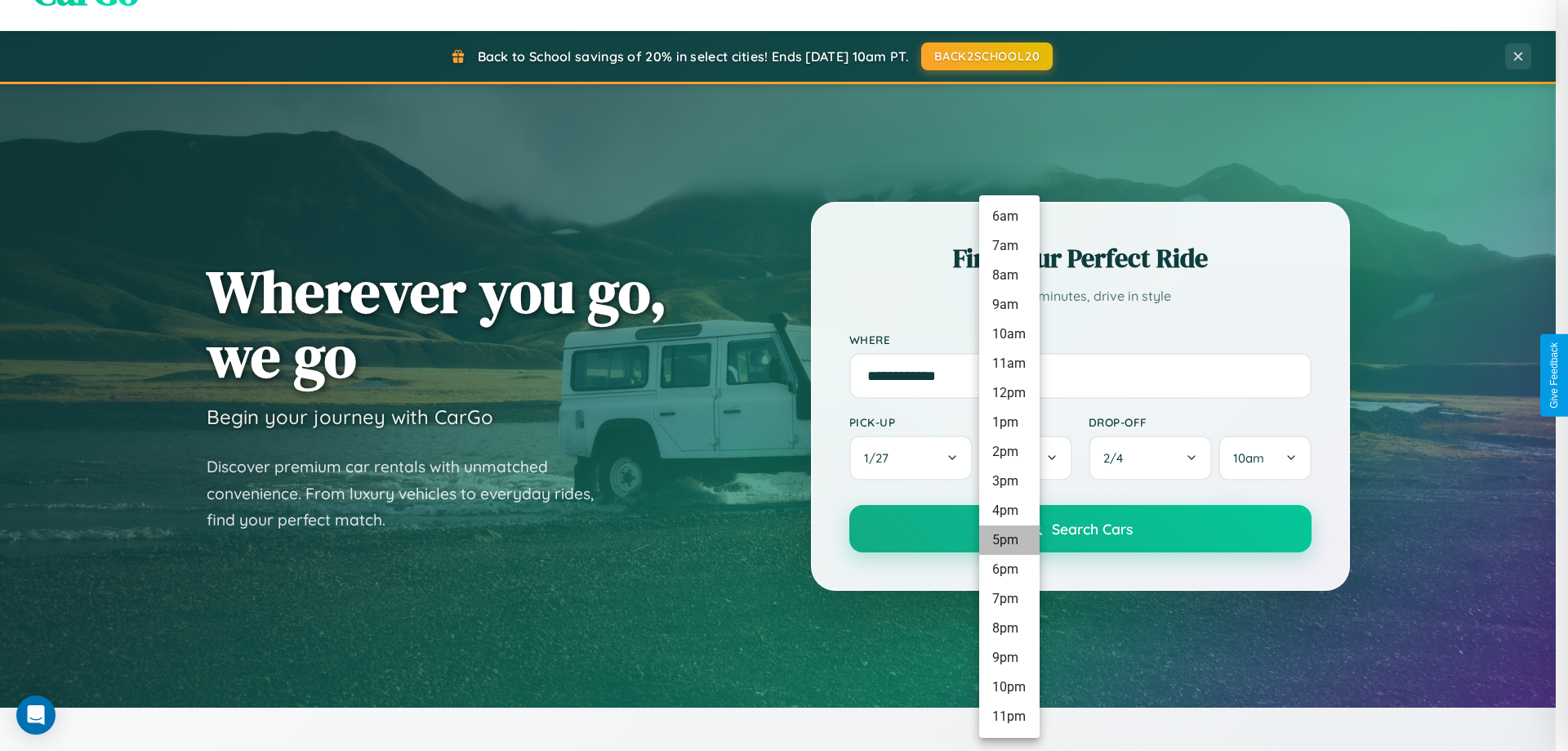
click at [1009, 540] on li "5pm" at bounding box center [1009, 539] width 61 height 29
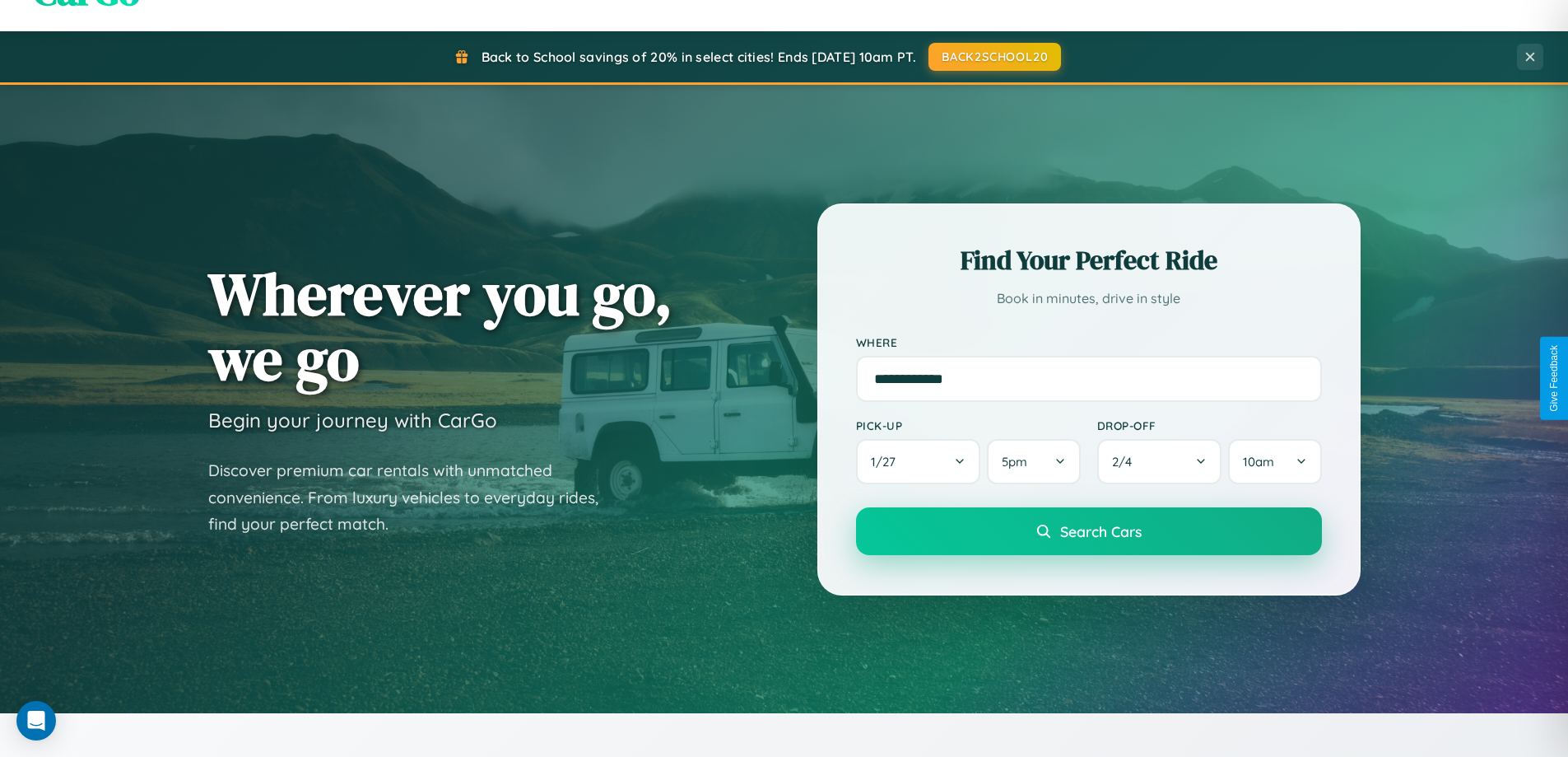
click at [1088, 531] on span "Search Cars" at bounding box center [1101, 531] width 82 height 18
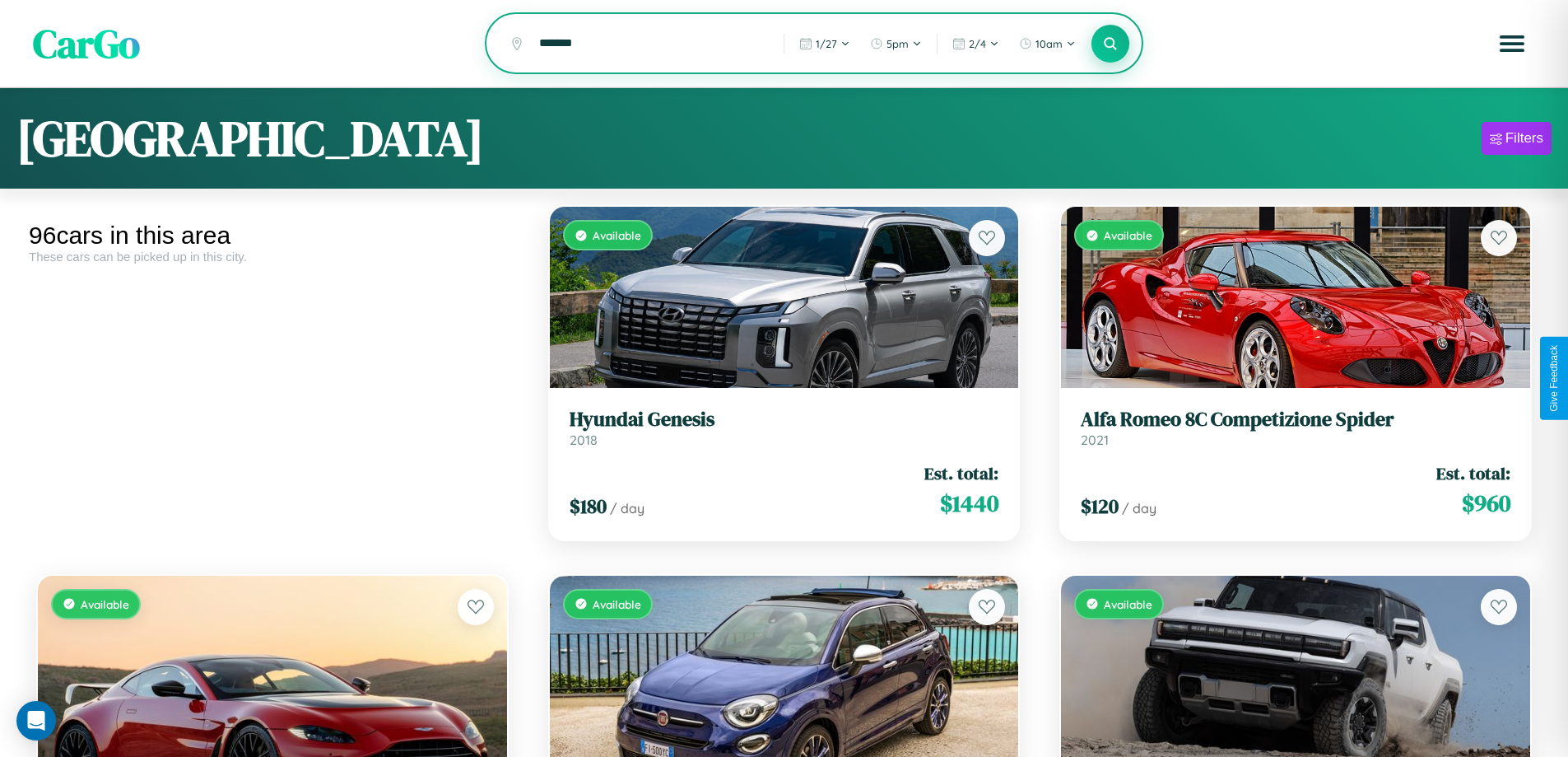
click at [1111, 44] on icon at bounding box center [1111, 43] width 16 height 16
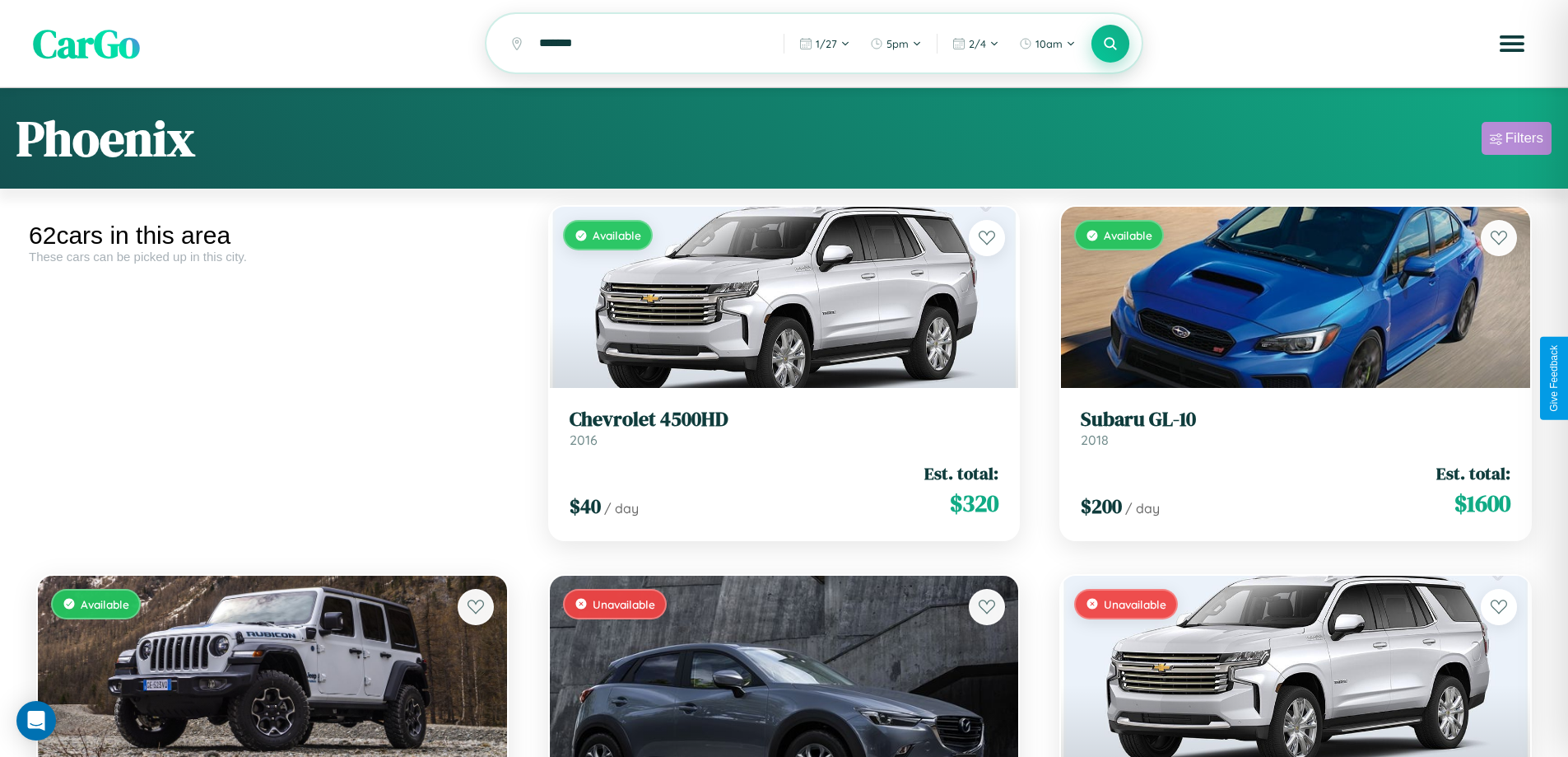
click at [1517, 141] on div "Filters" at bounding box center [1525, 138] width 38 height 17
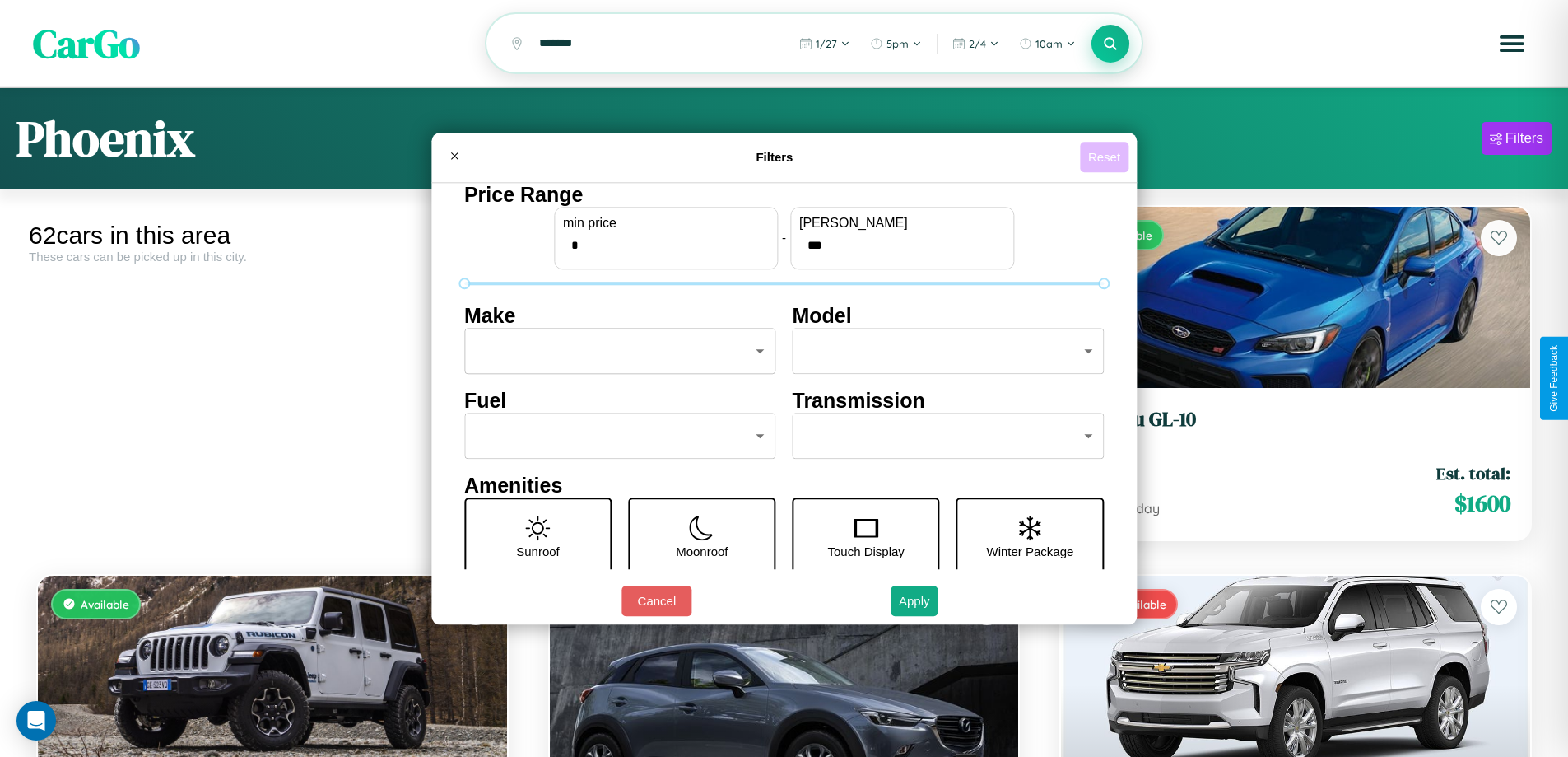
click at [1106, 157] on button "Reset" at bounding box center [1104, 157] width 49 height 30
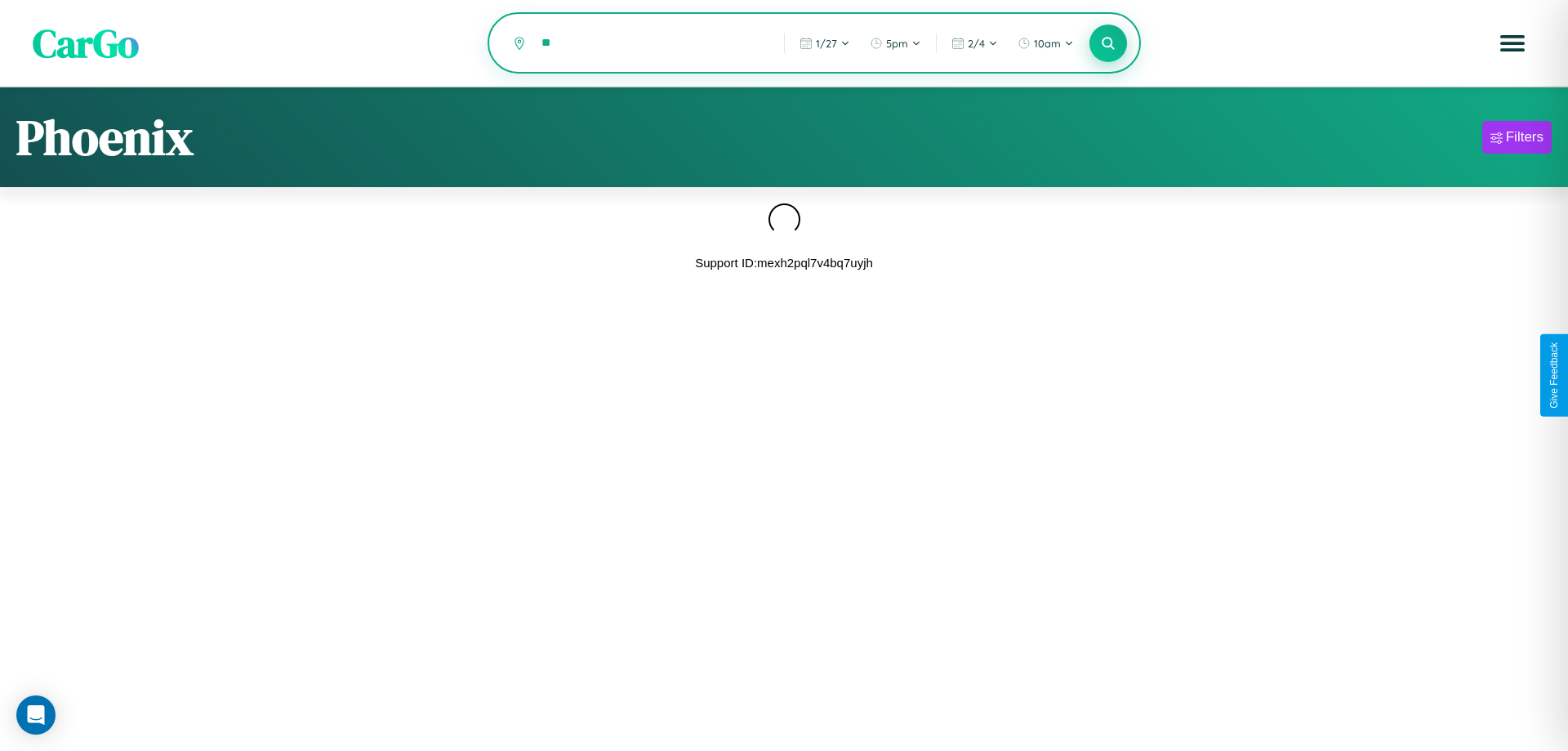
type input "*"
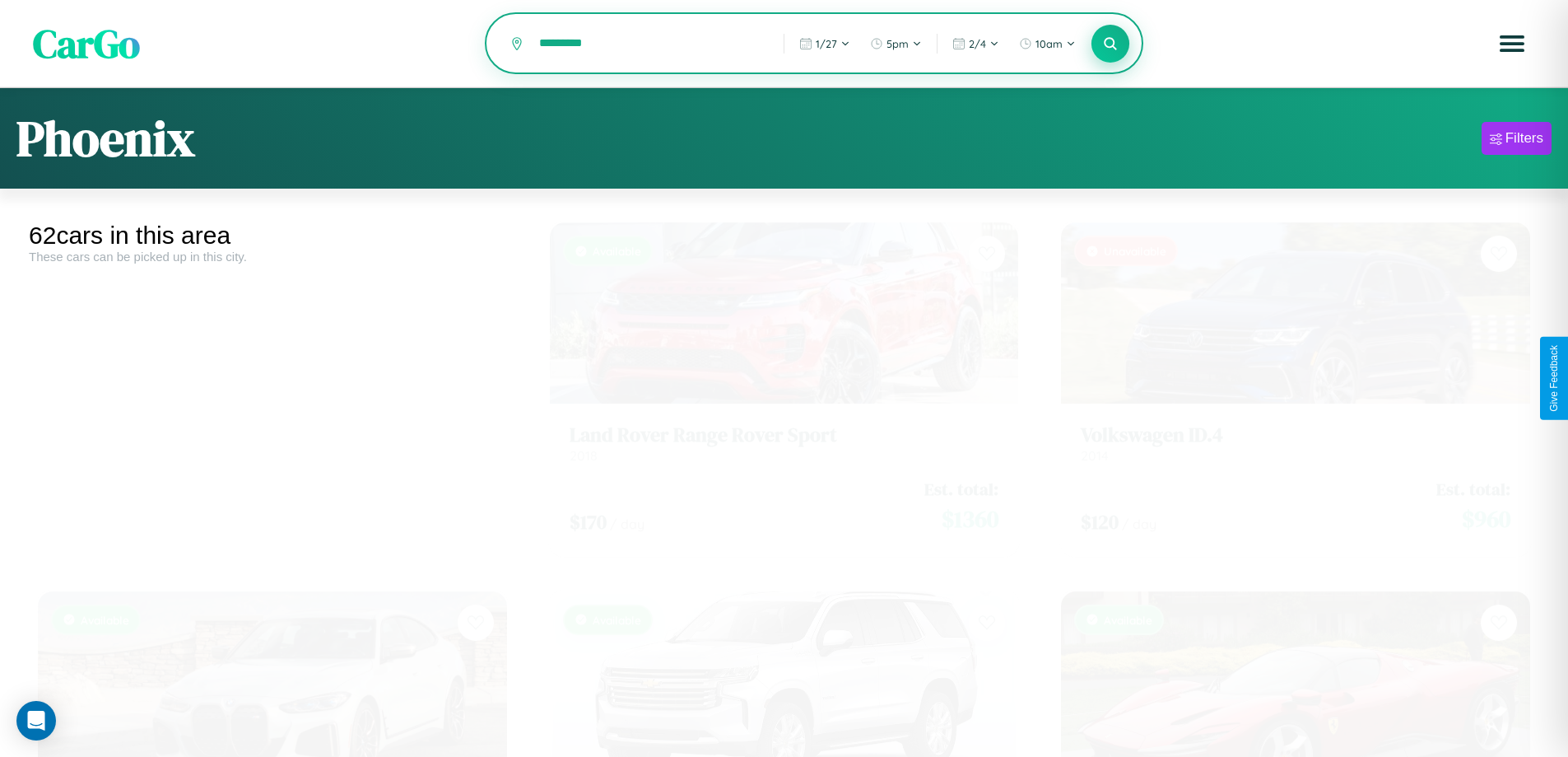
type input "*********"
click at [1111, 43] on icon at bounding box center [1111, 43] width 16 height 16
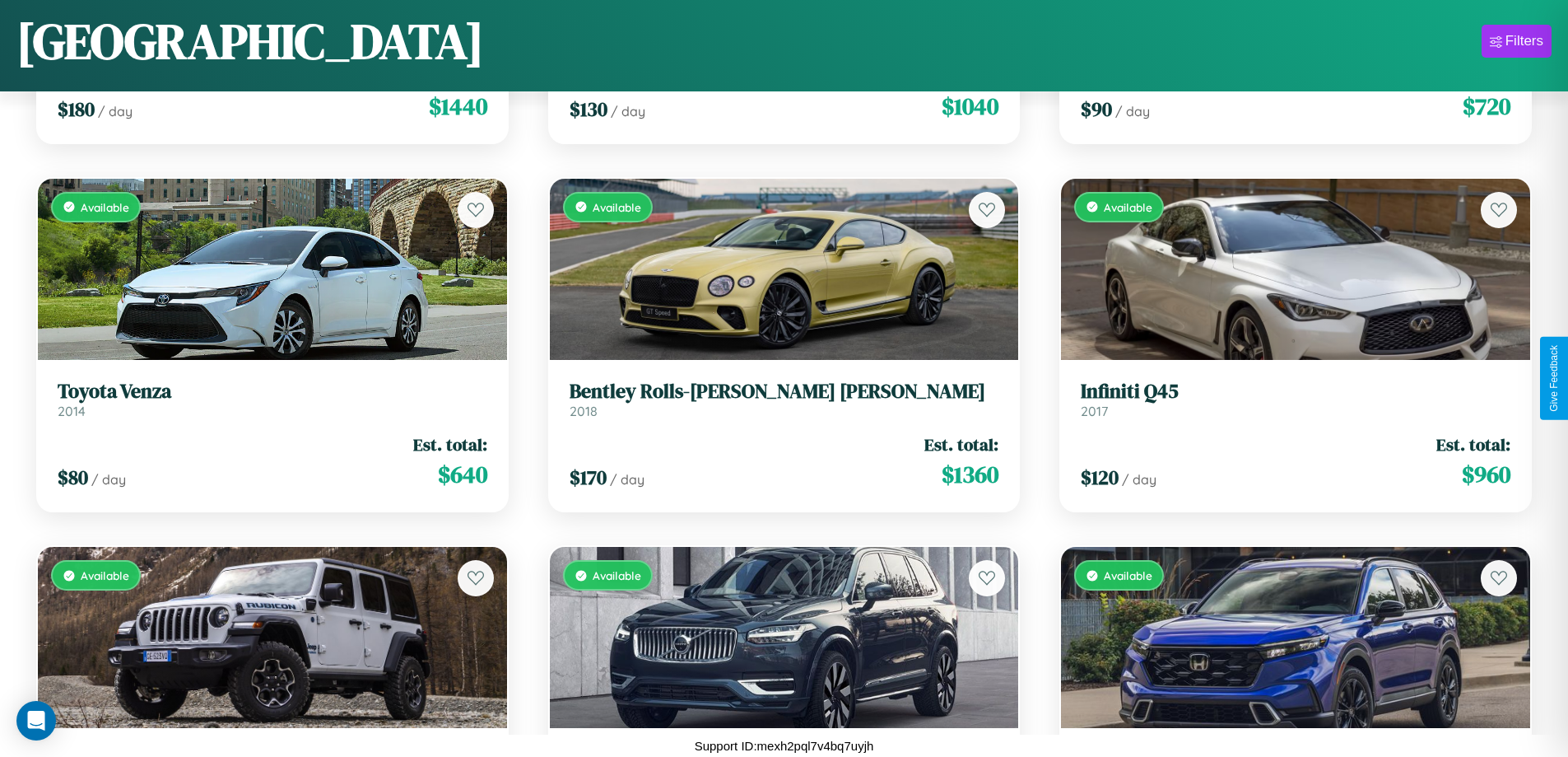
scroll to position [8714, 0]
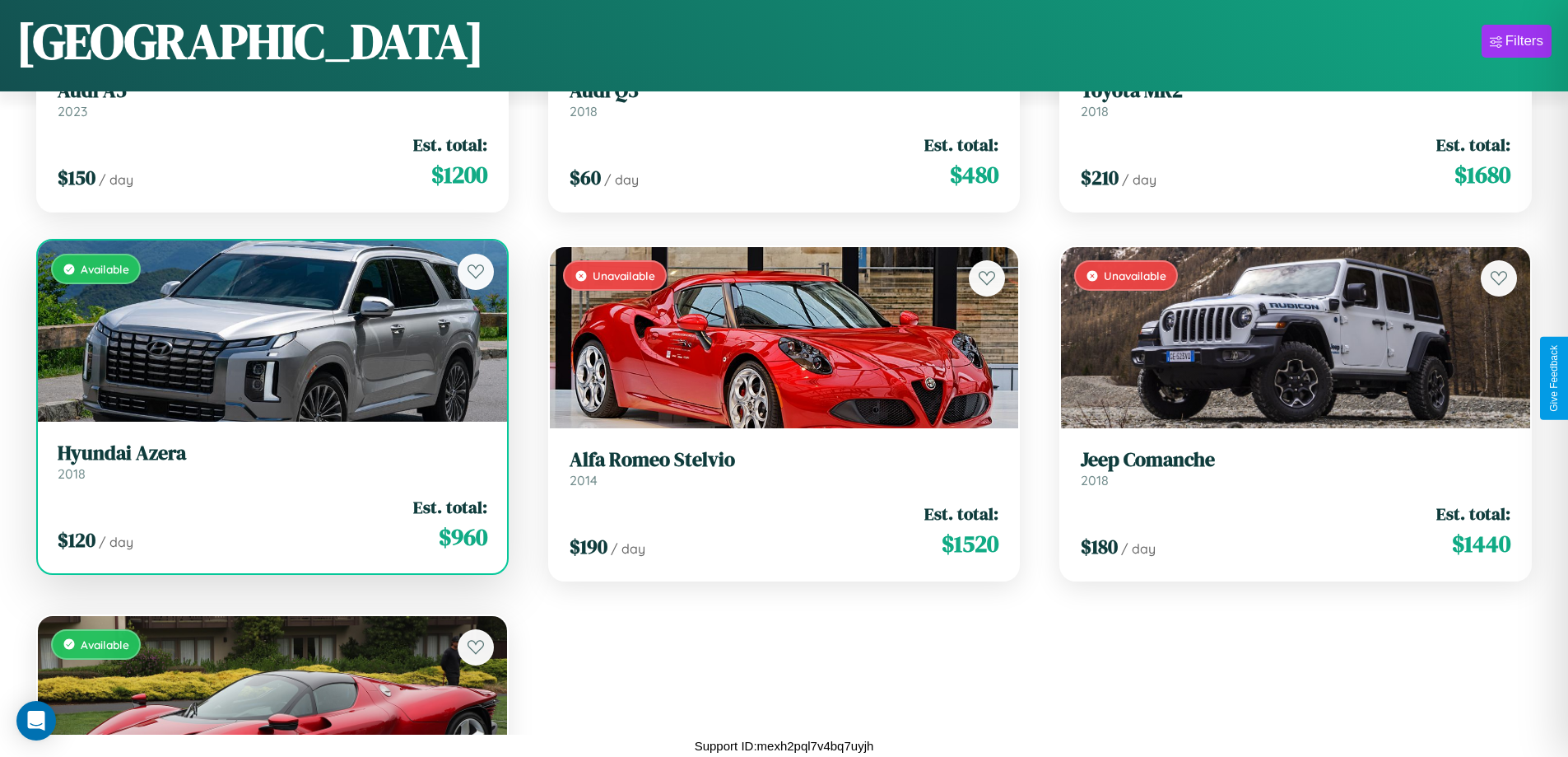
click at [270, 465] on h3 "Hyundai Azera" at bounding box center [272, 453] width 430 height 24
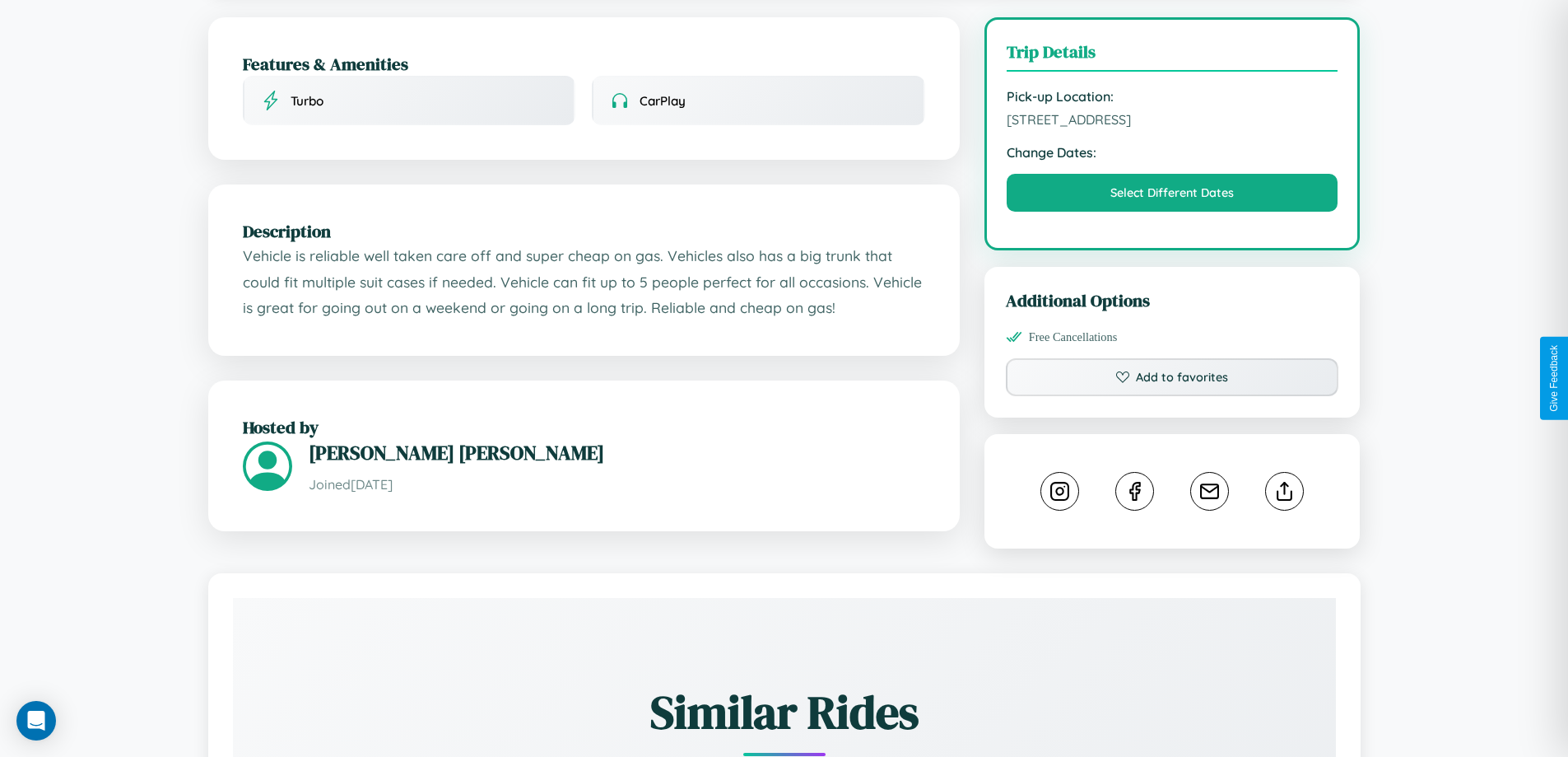
scroll to position [427, 0]
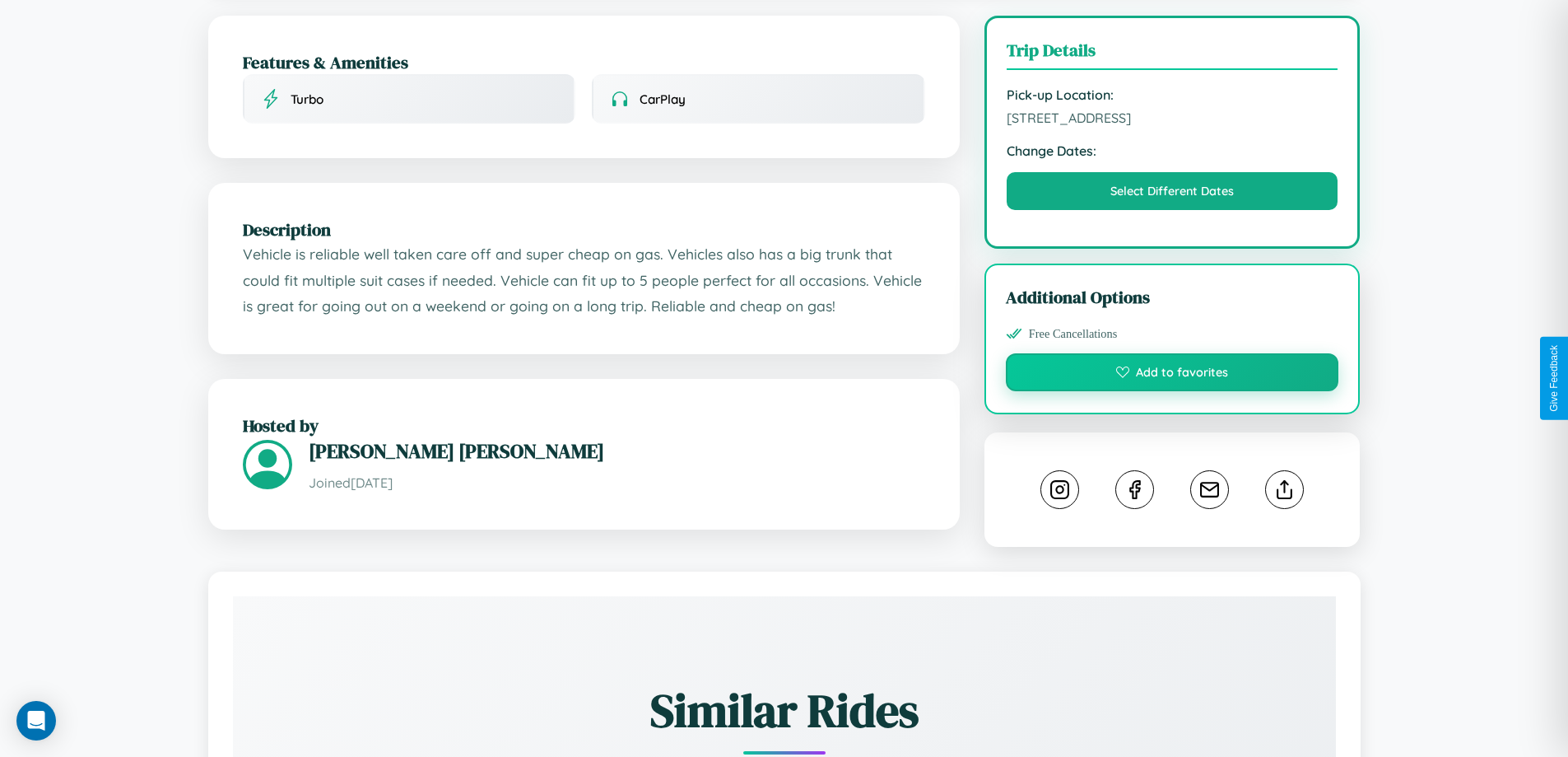
click at [1172, 375] on button "Add to favorites" at bounding box center [1173, 372] width 333 height 38
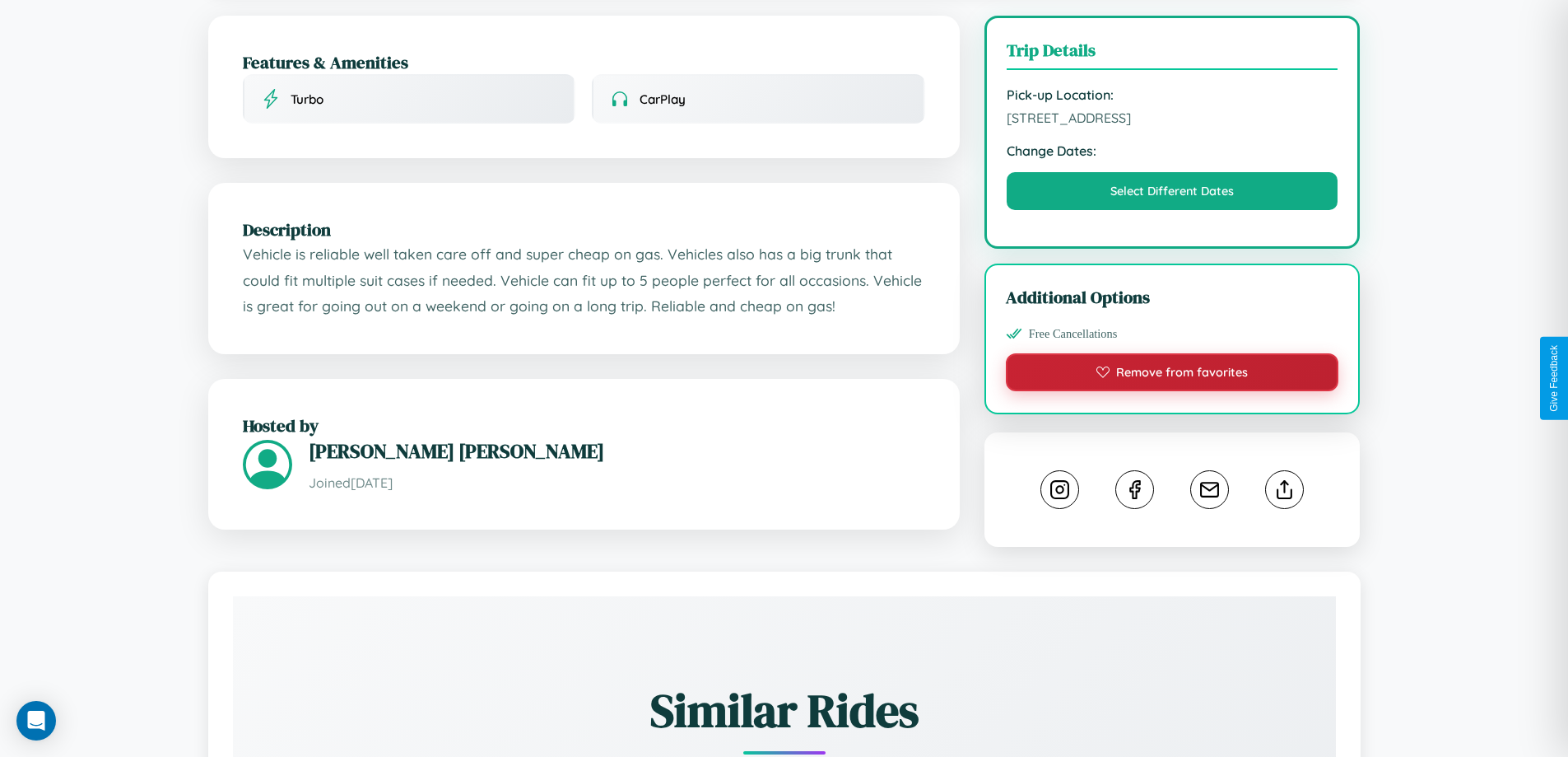
scroll to position [542, 0]
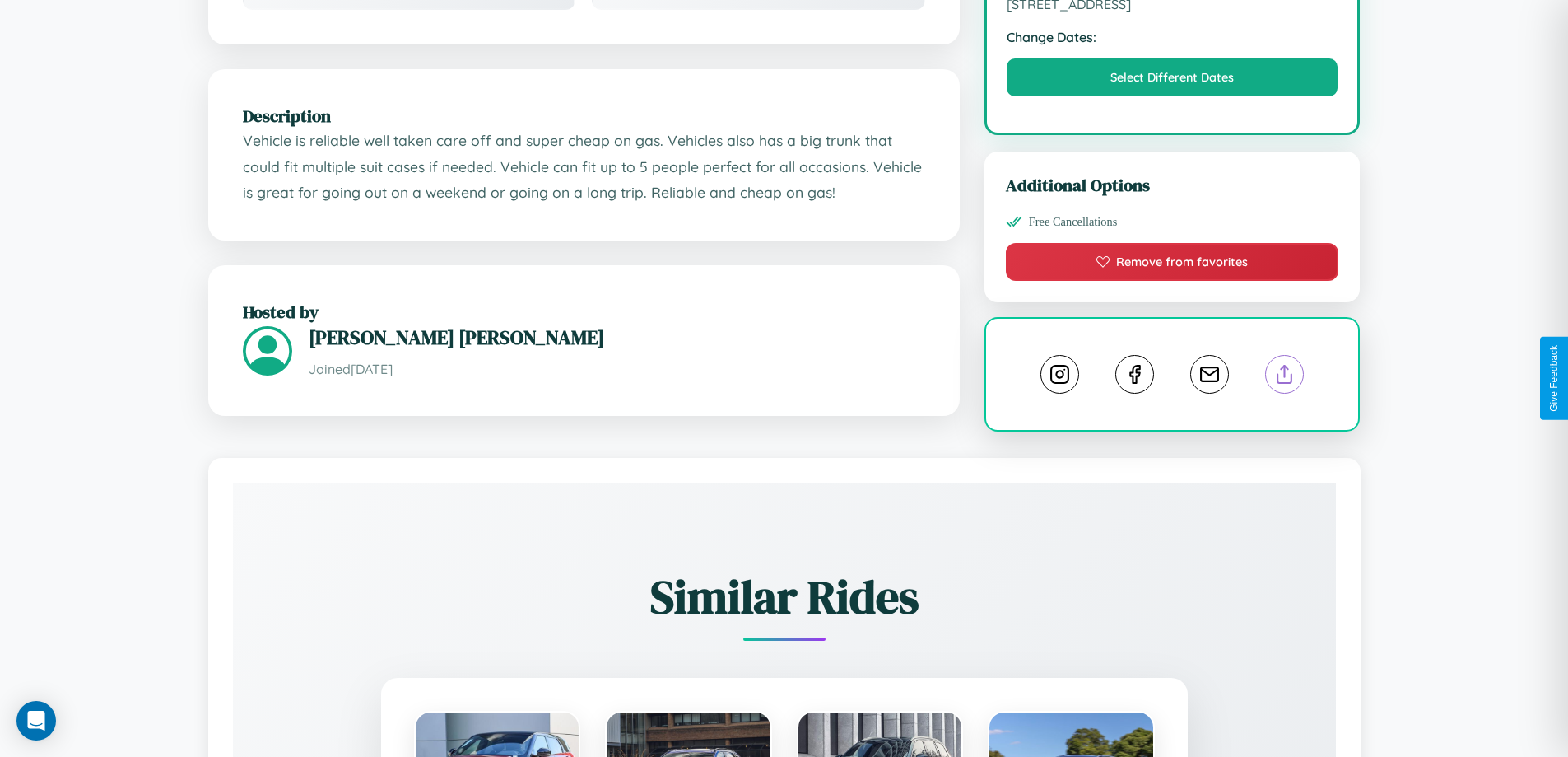
click at [1285, 377] on line at bounding box center [1285, 371] width 0 height 12
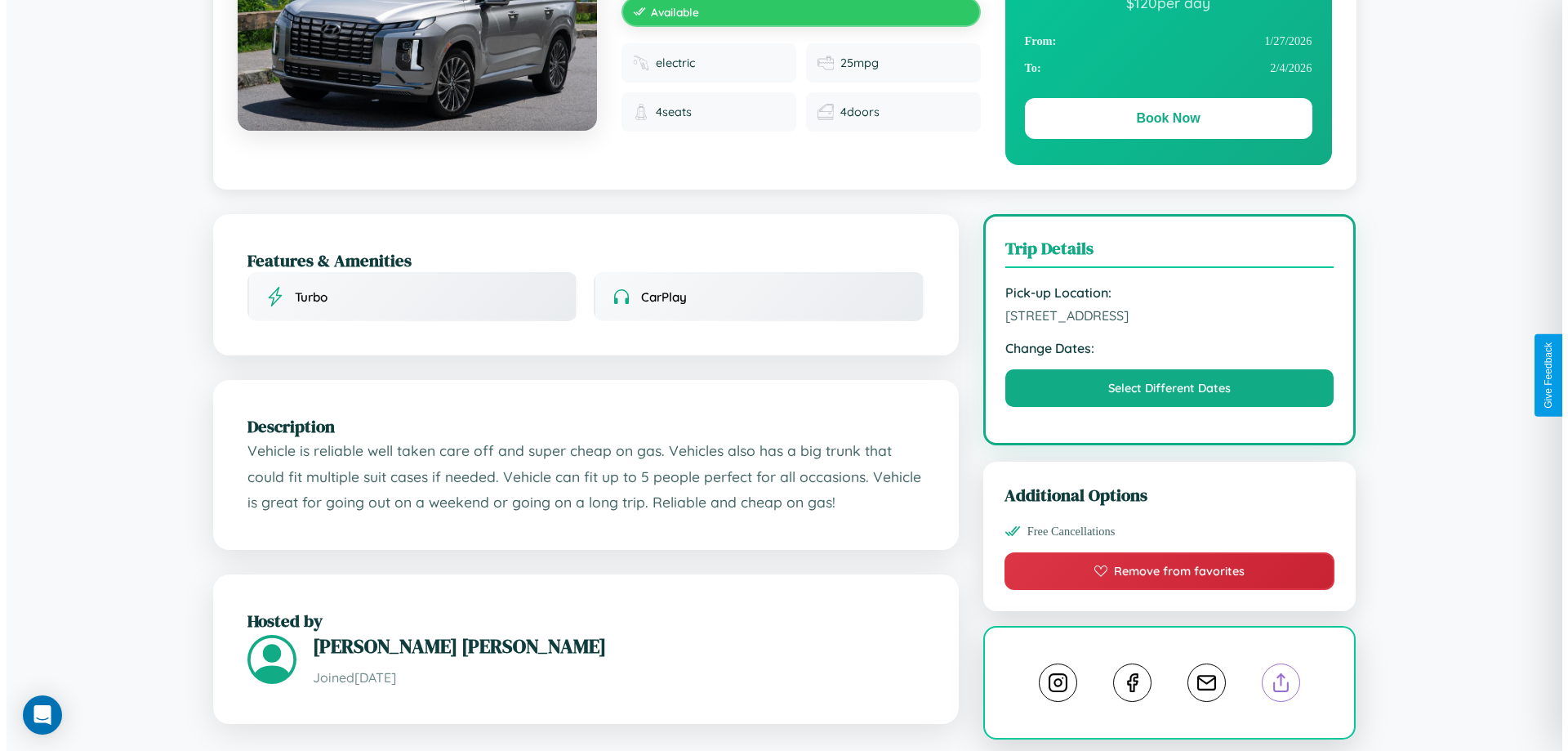
scroll to position [0, 0]
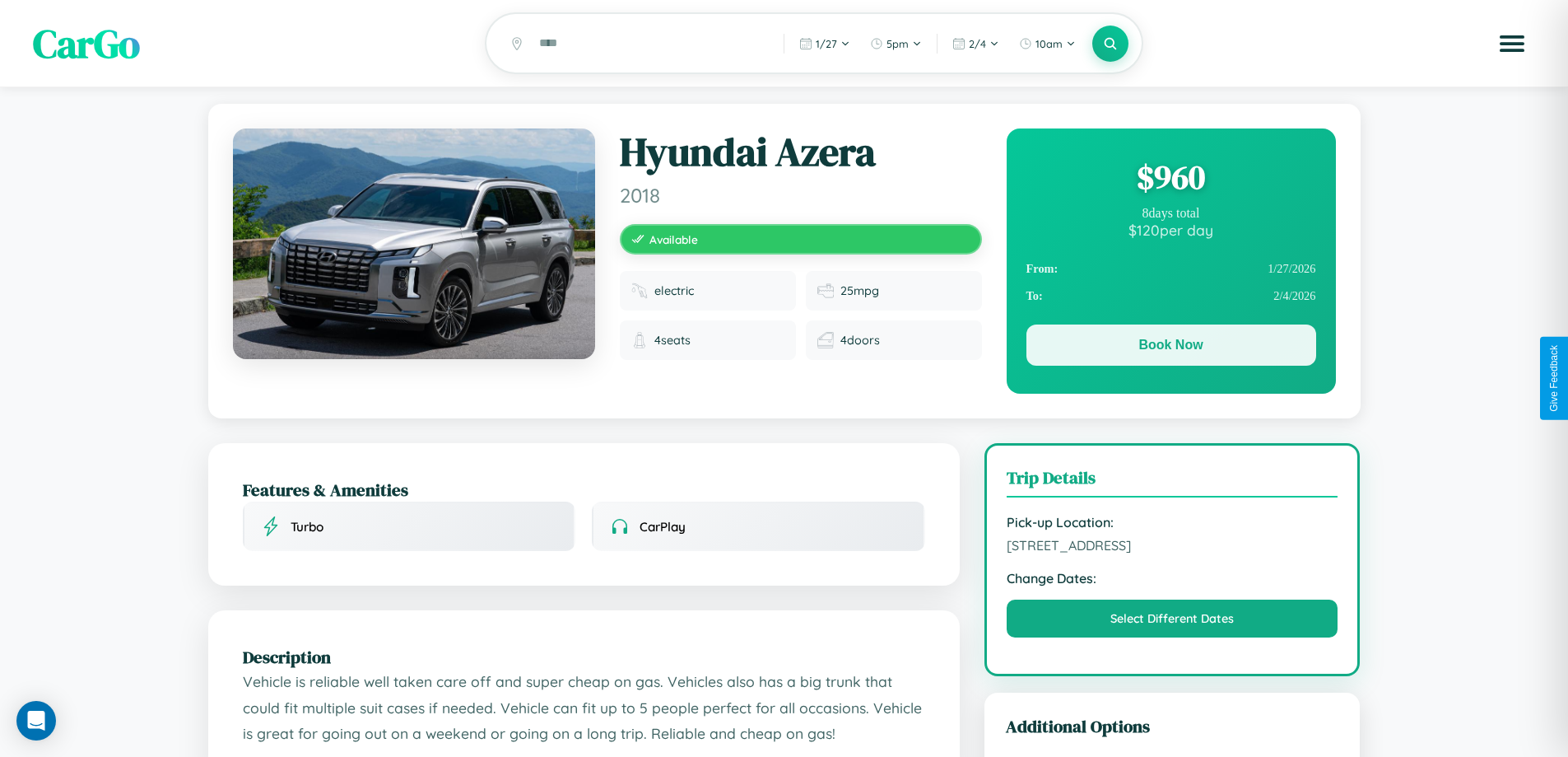
click at [1170, 347] on button "Book Now" at bounding box center [1171, 345] width 290 height 41
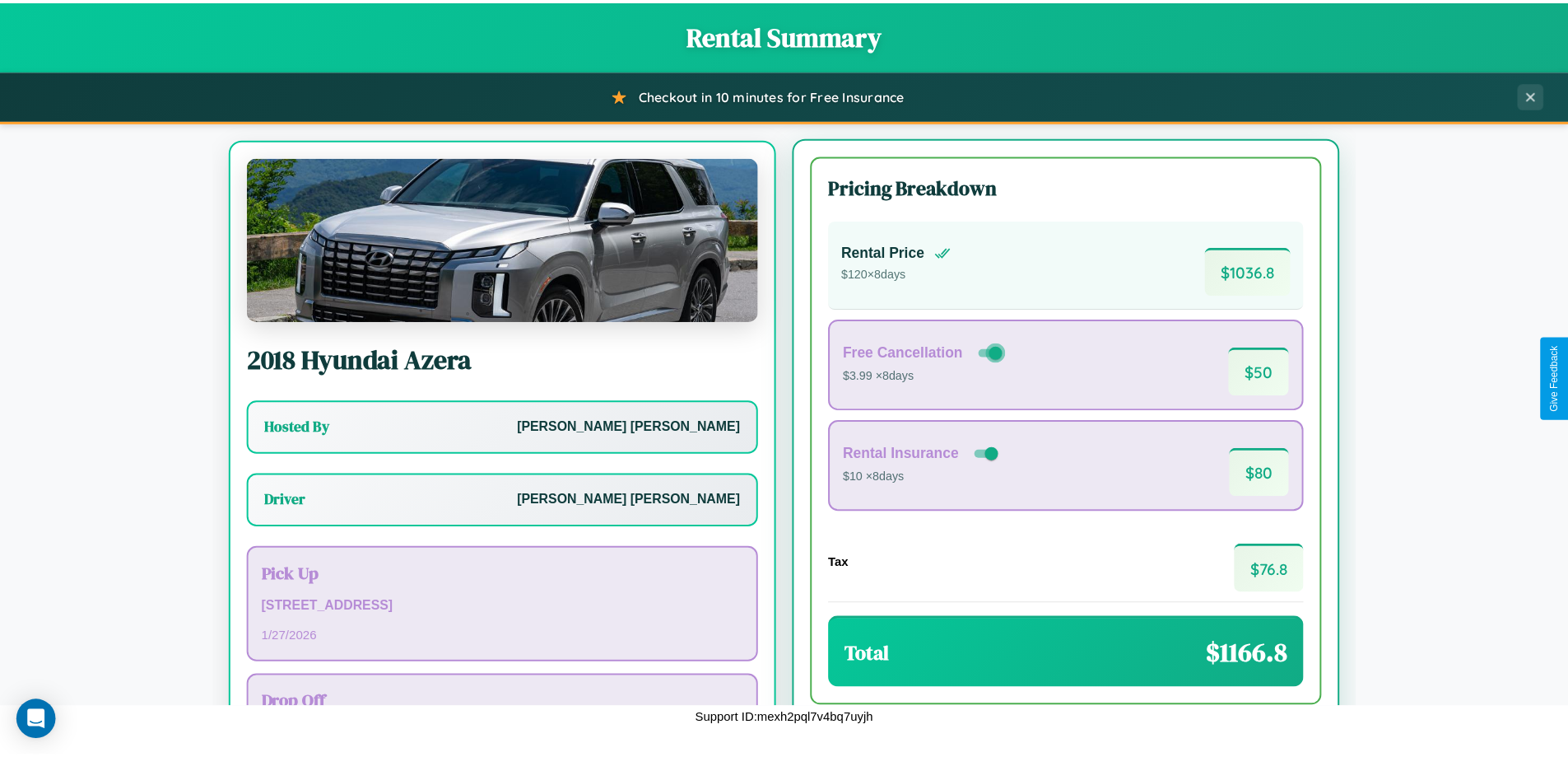
scroll to position [76, 0]
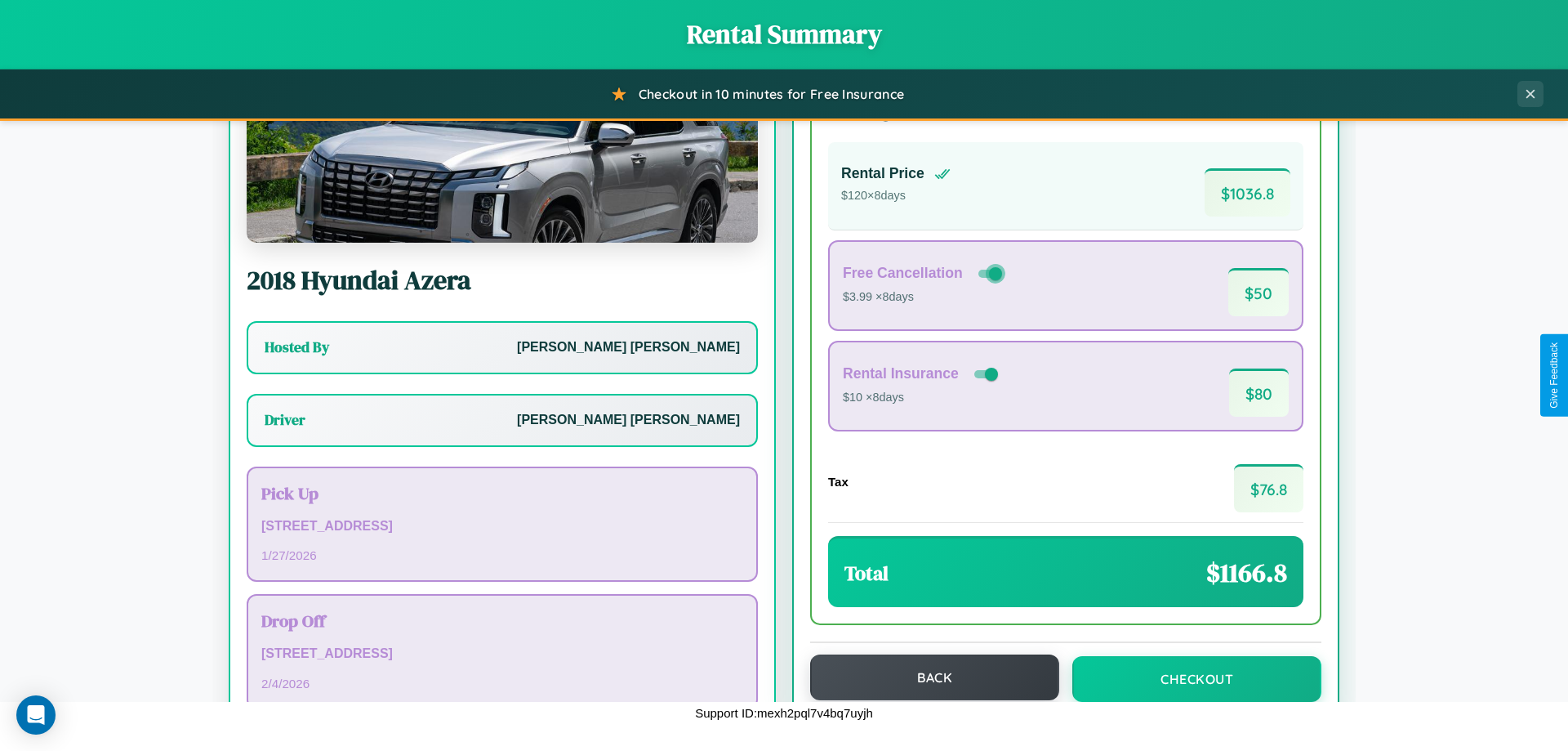
click at [927, 677] on button "Back" at bounding box center [934, 677] width 249 height 46
